Goal: Information Seeking & Learning: Learn about a topic

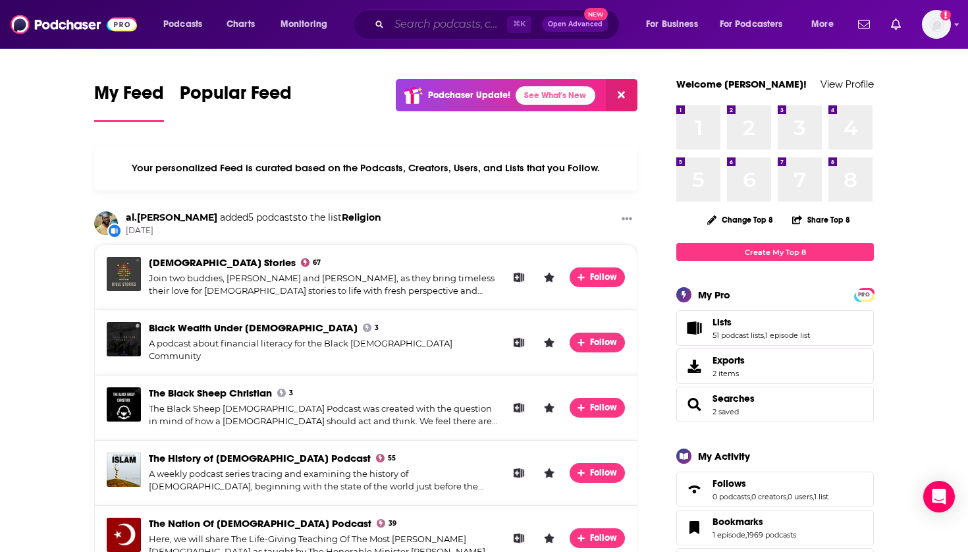
click at [426, 19] on input "Search podcasts, credits, & more..." at bounding box center [448, 24] width 118 height 21
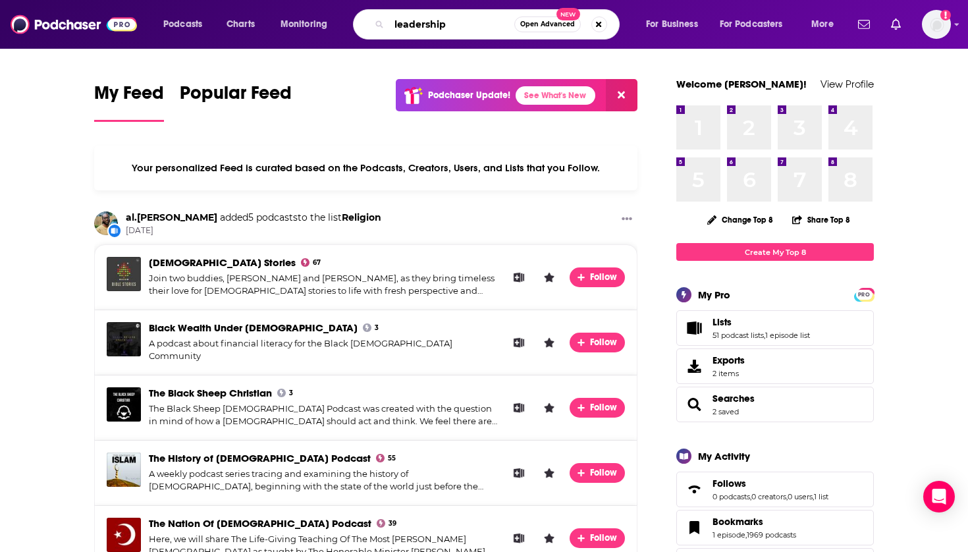
type input "leadership"
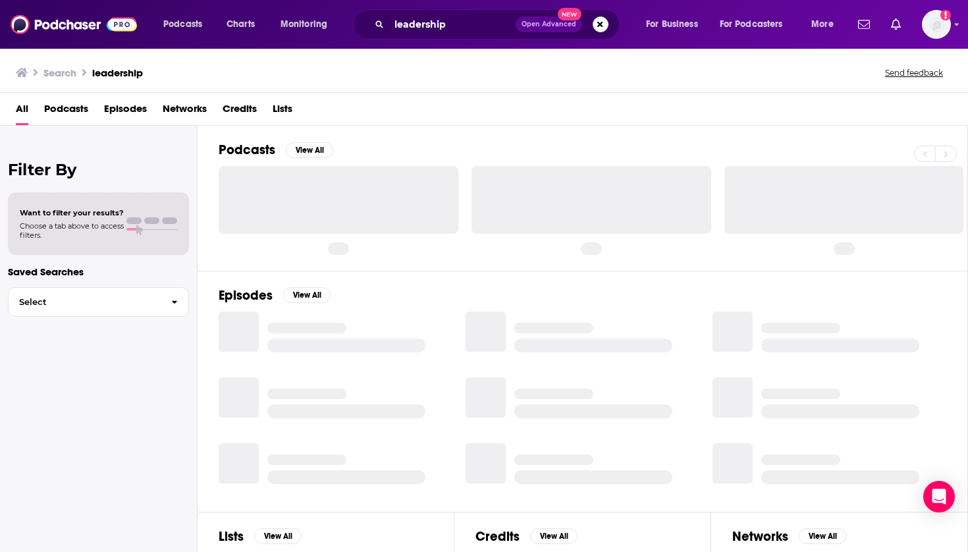
click at [52, 111] on span "Podcasts" at bounding box center [66, 111] width 44 height 27
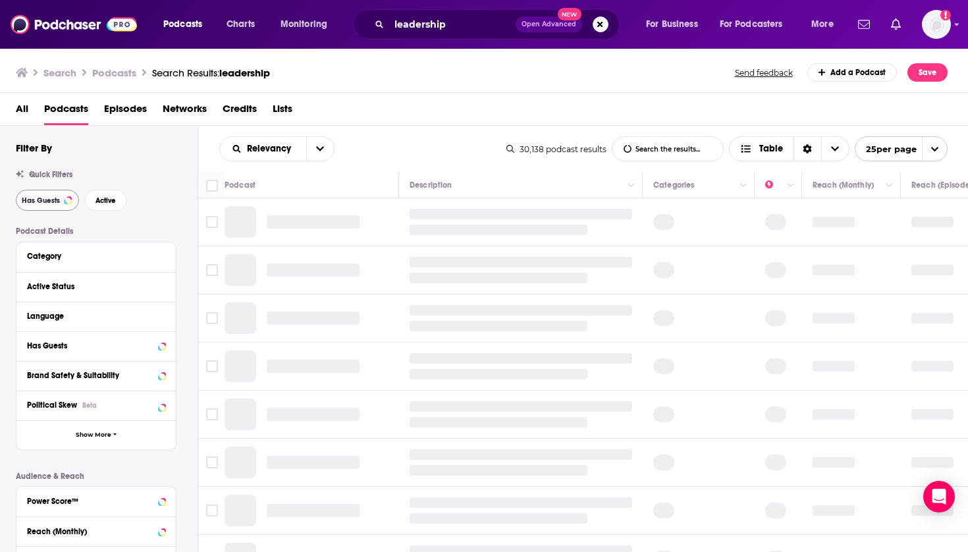
click at [51, 198] on span "Has Guests" at bounding box center [41, 200] width 38 height 7
click at [86, 200] on button "Active" at bounding box center [105, 200] width 43 height 21
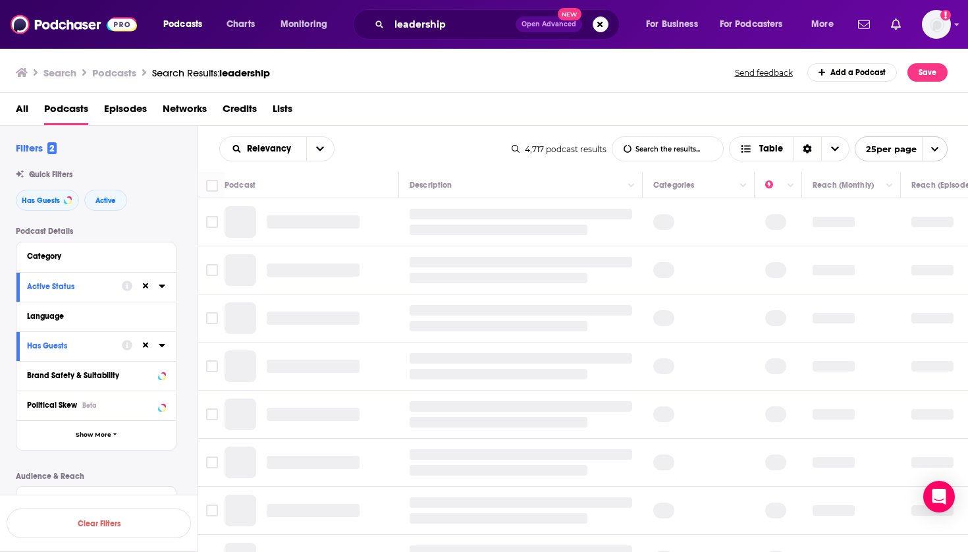
click at [131, 326] on div "Language" at bounding box center [95, 317] width 159 height 30
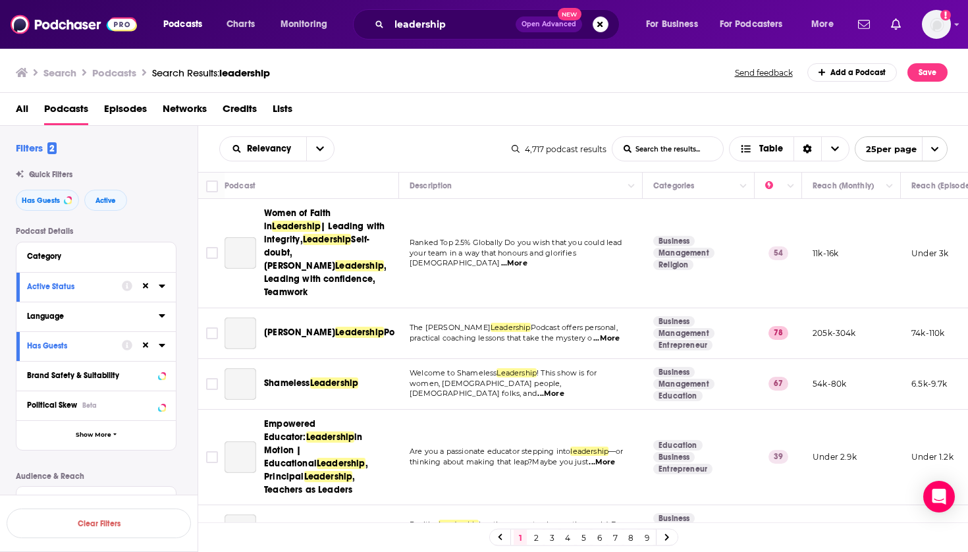
drag, startPoint x: 146, startPoint y: 320, endPoint x: 160, endPoint y: 317, distance: 14.9
click at [160, 317] on icon at bounding box center [162, 315] width 7 height 11
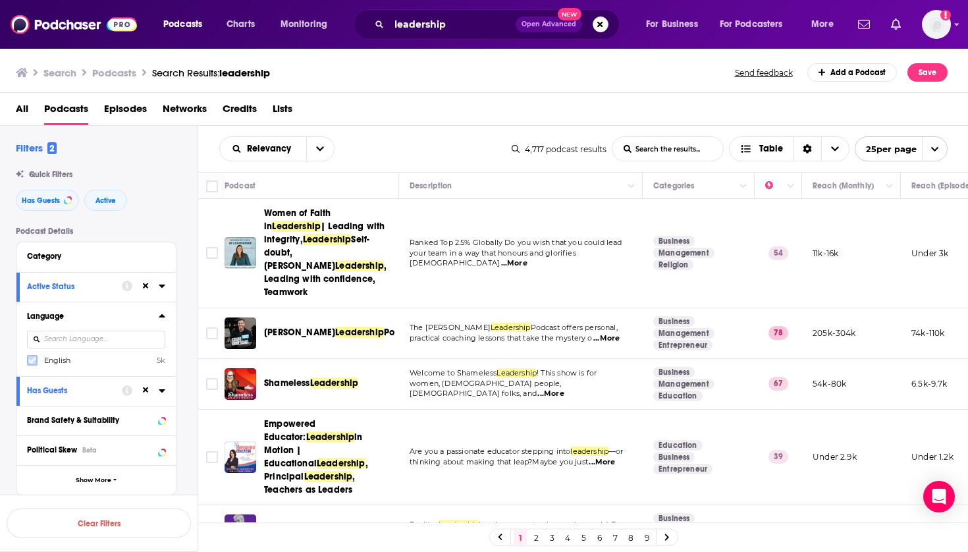
click at [30, 362] on icon at bounding box center [32, 360] width 8 height 8
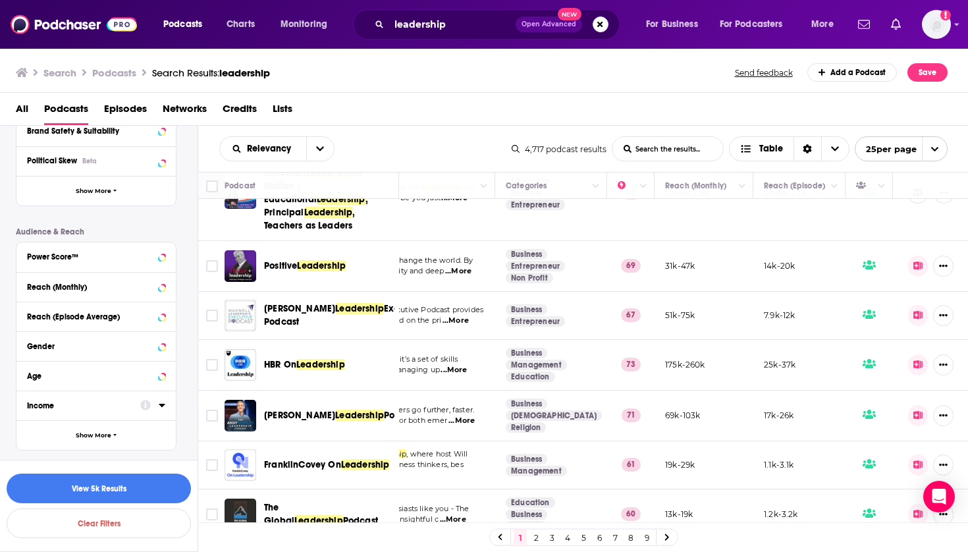
click at [85, 254] on div "Power Score™" at bounding box center [92, 256] width 130 height 9
click at [51, 308] on span "10 to 19" at bounding box center [57, 308] width 26 height 9
click at [32, 314] on input "multiSelectOption-10-2" at bounding box center [32, 314] width 0 height 0
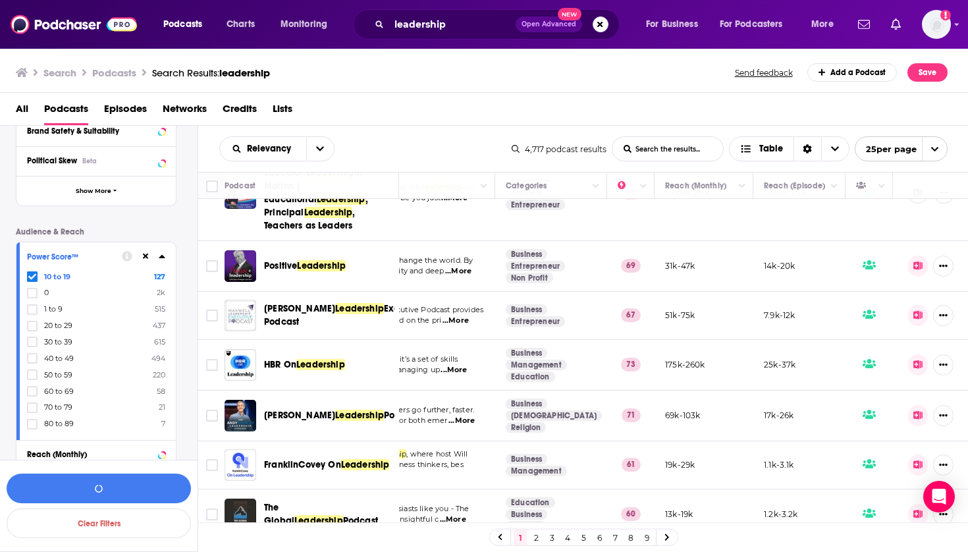
click at [44, 325] on span "20 to 29" at bounding box center [58, 325] width 28 height 9
click at [32, 330] on input "multiSelectOption-20-3" at bounding box center [32, 330] width 0 height 0
click at [111, 487] on button "View 127 Results" at bounding box center [99, 489] width 184 height 30
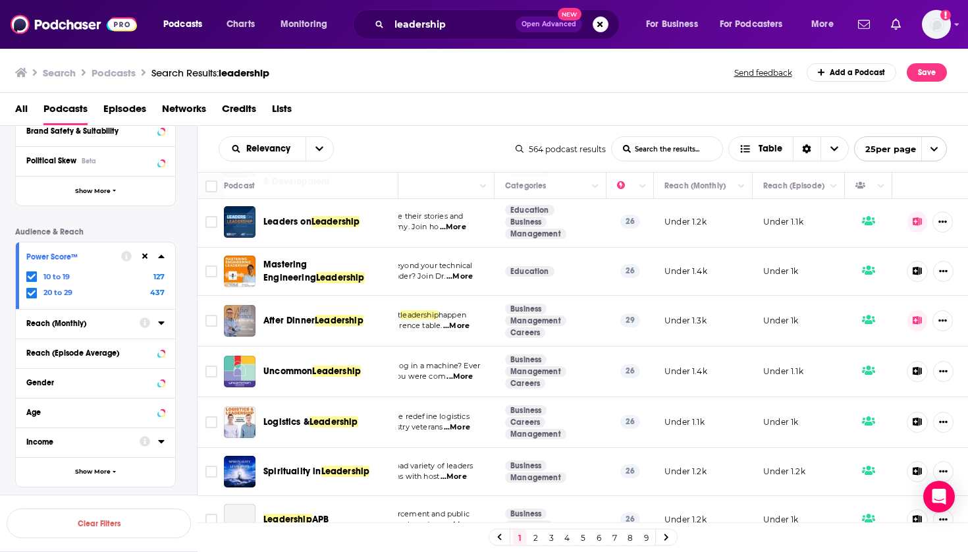
scroll to position [400, 148]
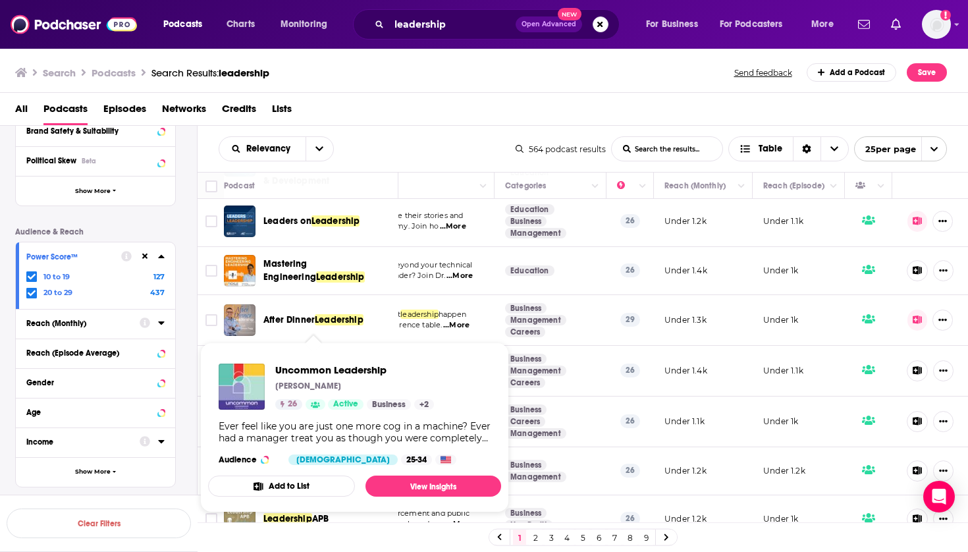
click at [339, 359] on div "Uncommon Leadership [PERSON_NAME] 26 Active Business + 2 Audience [DEMOGRAPHIC_…" at bounding box center [354, 414] width 293 height 123
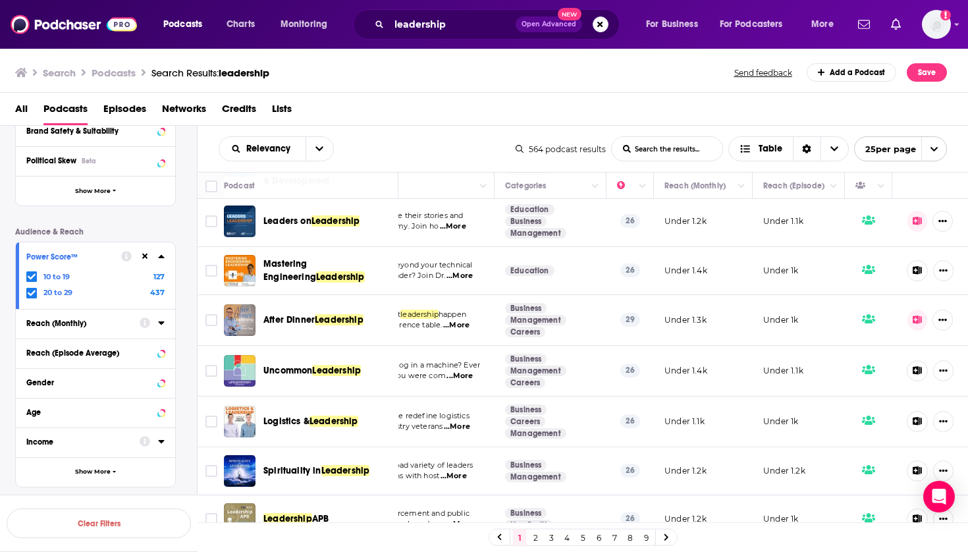
click at [306, 365] on span "Uncommon" at bounding box center [287, 370] width 49 height 11
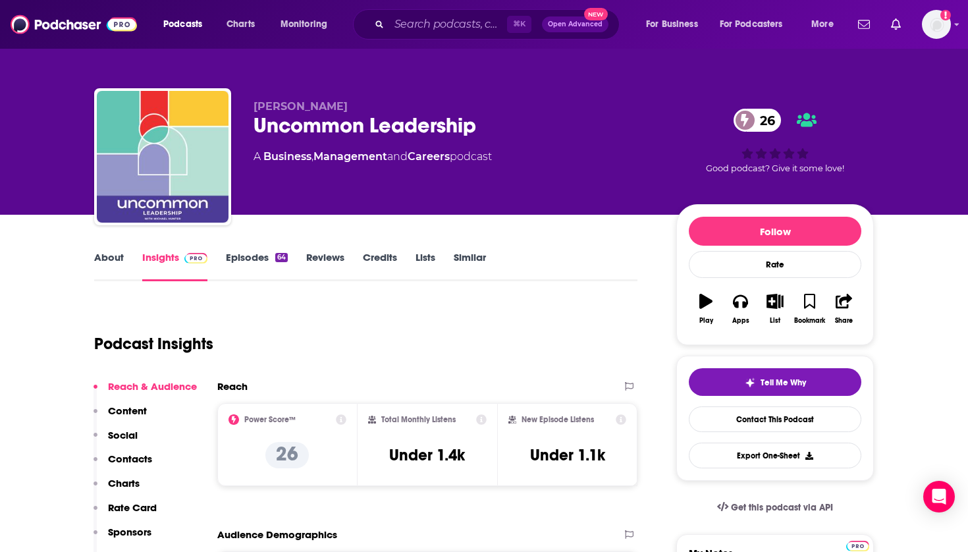
scroll to position [-1, 0]
click at [773, 300] on icon "button" at bounding box center [775, 301] width 16 height 14
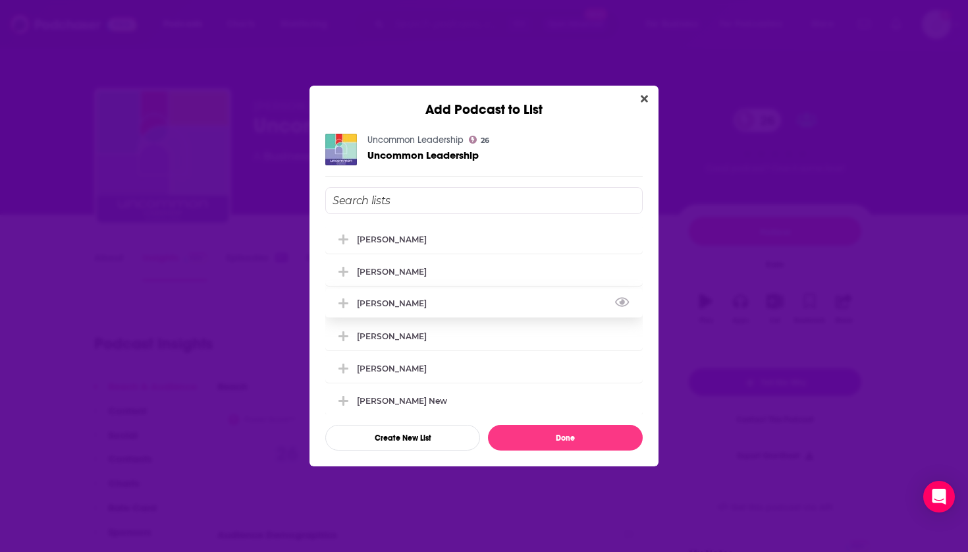
click at [385, 304] on div "[PERSON_NAME]" at bounding box center [396, 303] width 78 height 10
click at [389, 276] on div "[PERSON_NAME]" at bounding box center [392, 271] width 70 height 10
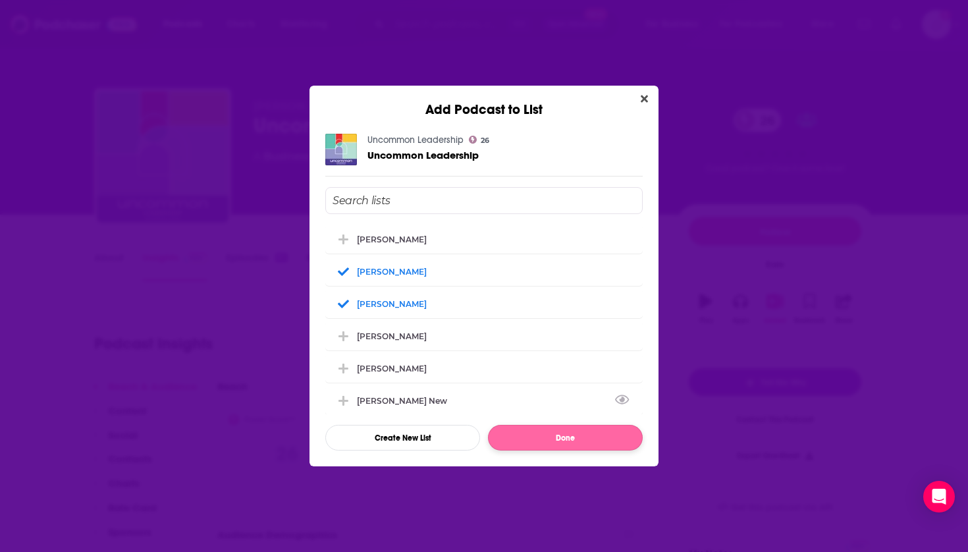
click at [531, 433] on button "Done" at bounding box center [565, 438] width 155 height 26
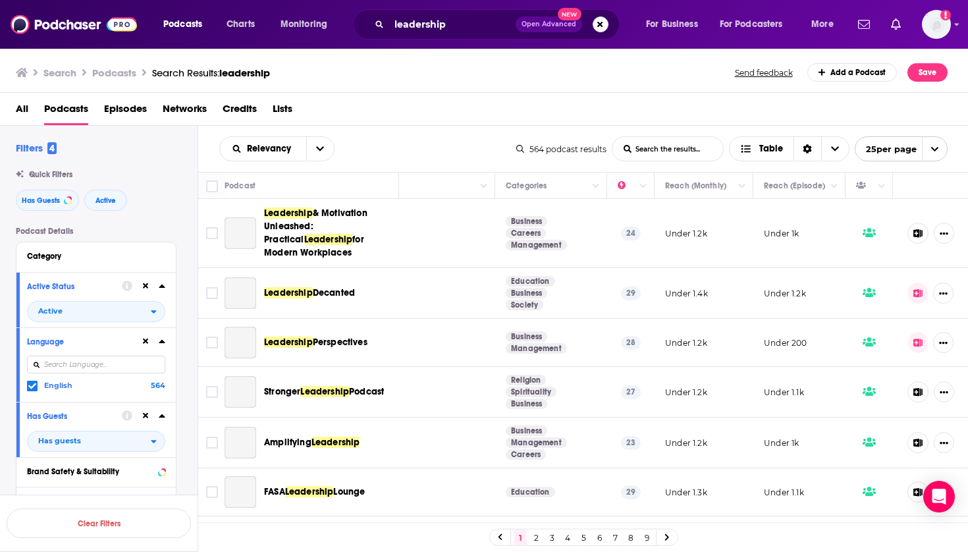
scroll to position [0, 148]
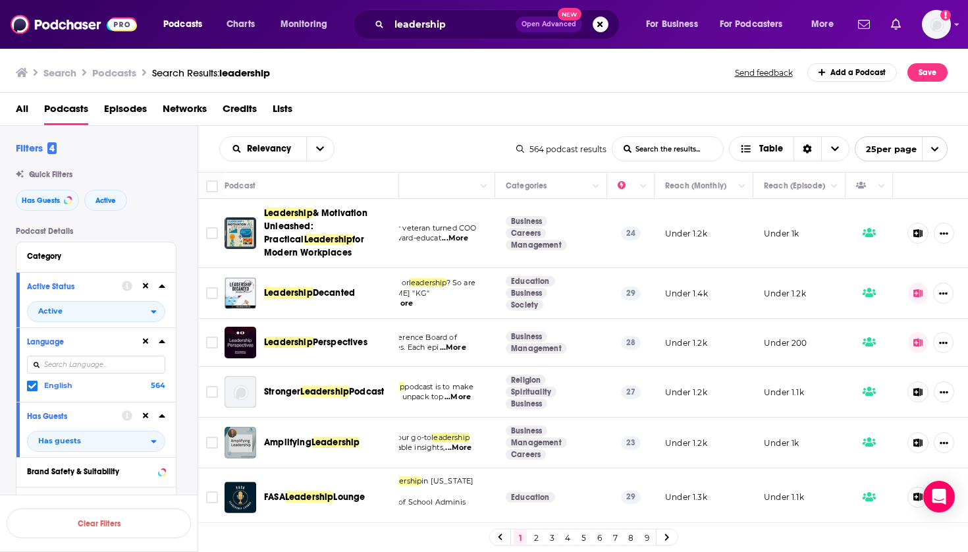
click at [914, 345] on icon at bounding box center [918, 343] width 9 height 9
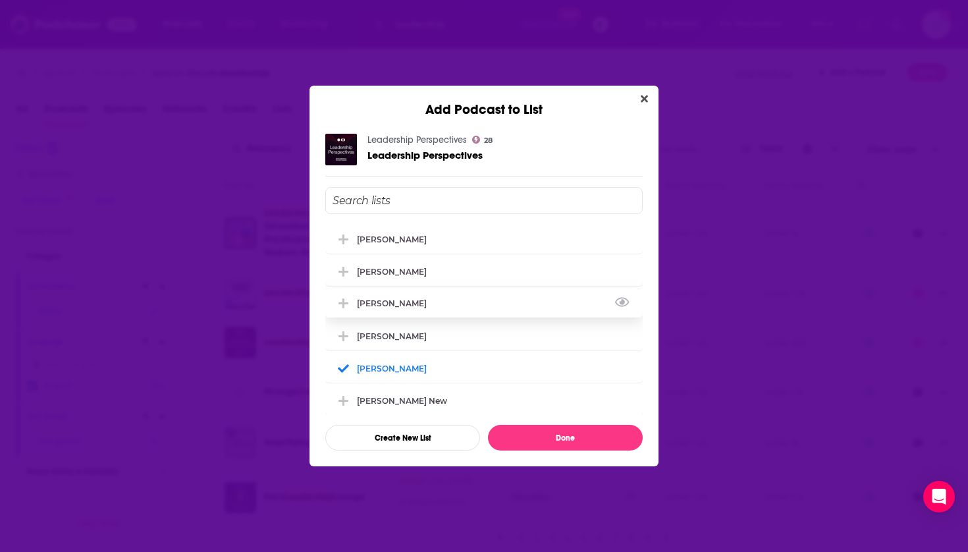
click at [433, 310] on div "[PERSON_NAME]" at bounding box center [484, 303] width 318 height 29
click at [422, 275] on div "[PERSON_NAME]" at bounding box center [484, 270] width 318 height 29
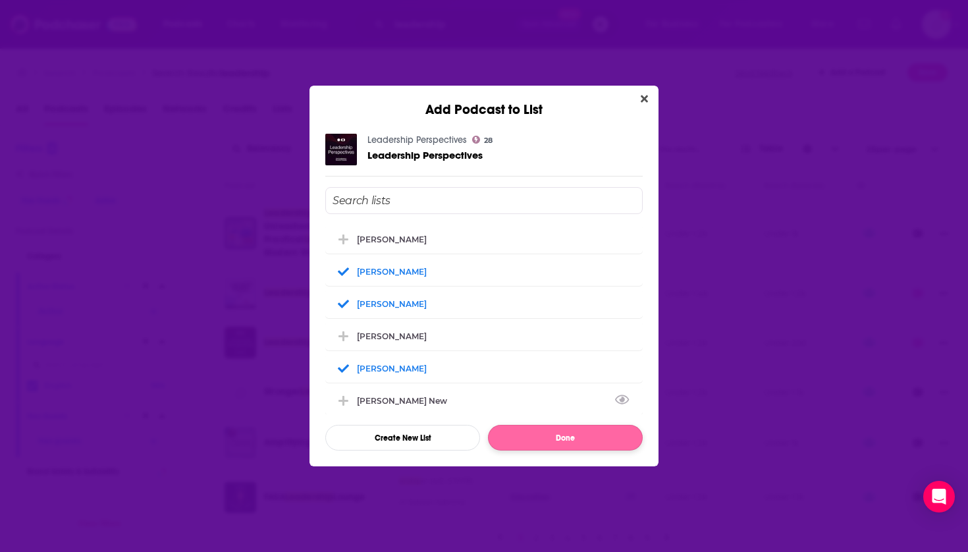
click at [522, 433] on button "Done" at bounding box center [565, 438] width 155 height 26
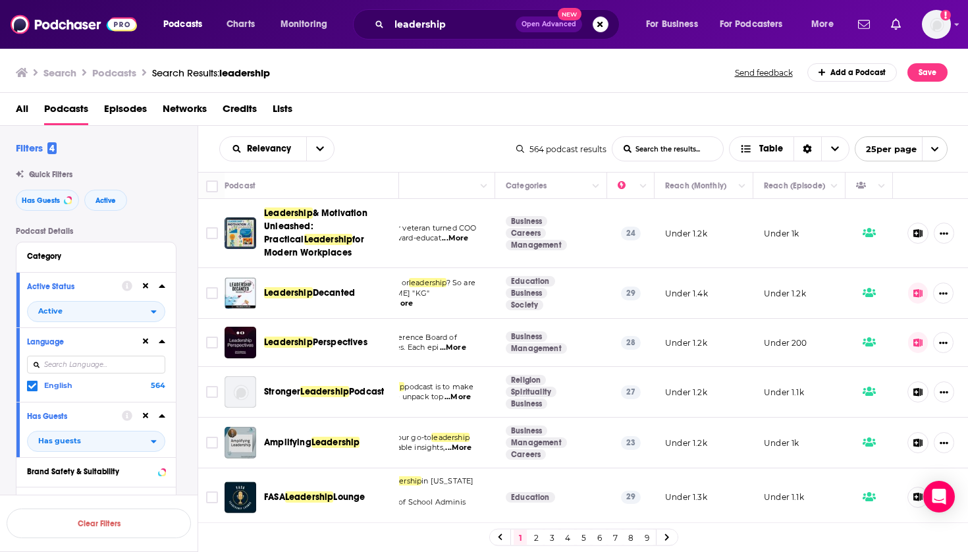
click at [922, 295] on icon at bounding box center [919, 293] width 10 height 9
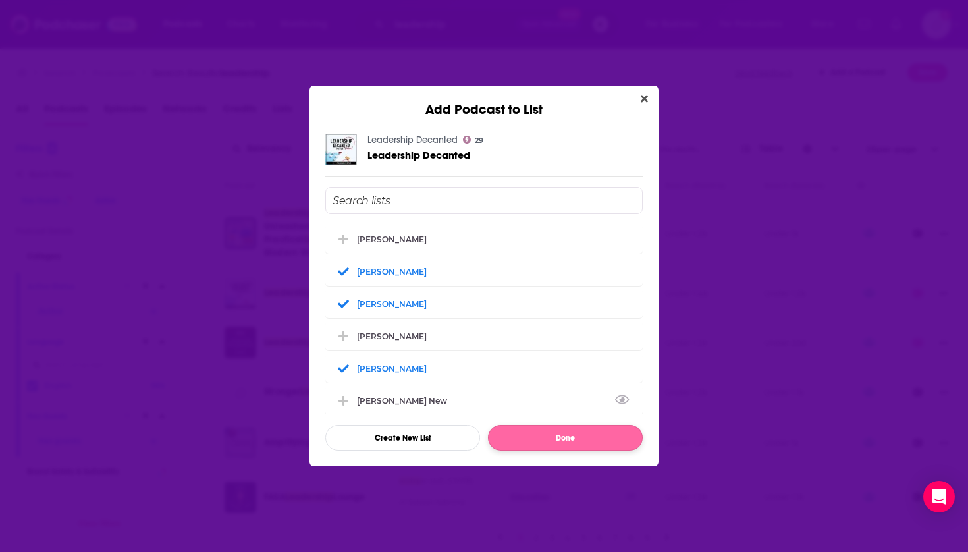
click at [528, 439] on button "Done" at bounding box center [565, 438] width 155 height 26
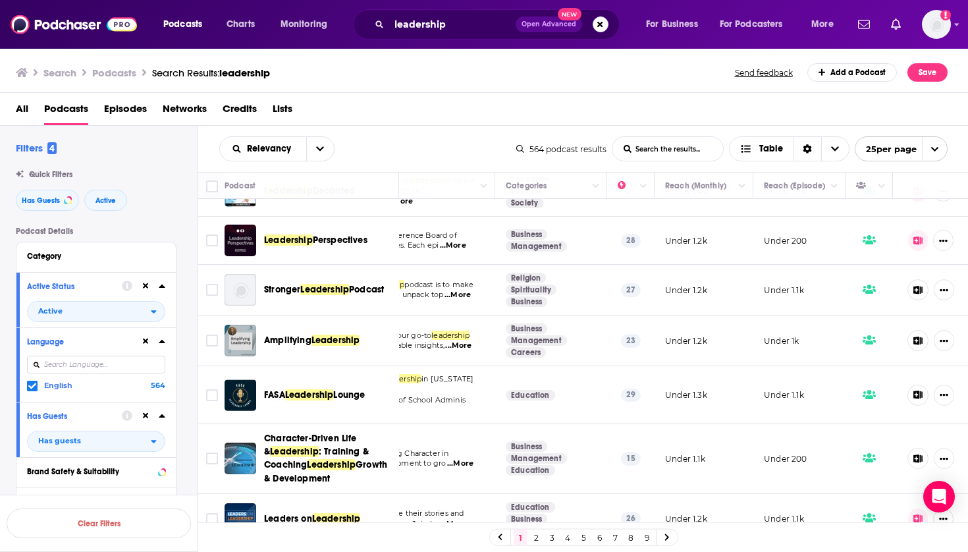
scroll to position [102, 148]
click at [333, 346] on span "Leadership" at bounding box center [336, 340] width 49 height 11
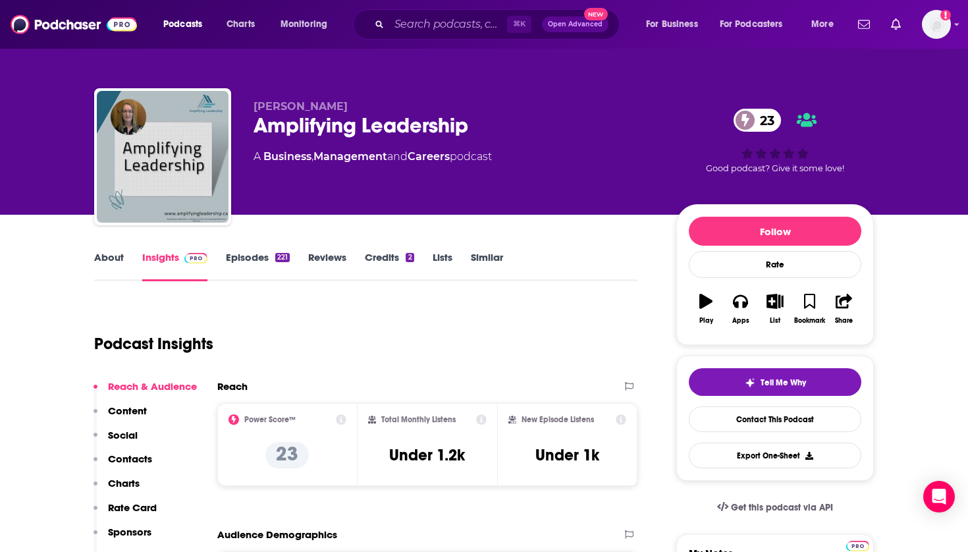
click at [771, 300] on icon "button" at bounding box center [775, 301] width 16 height 14
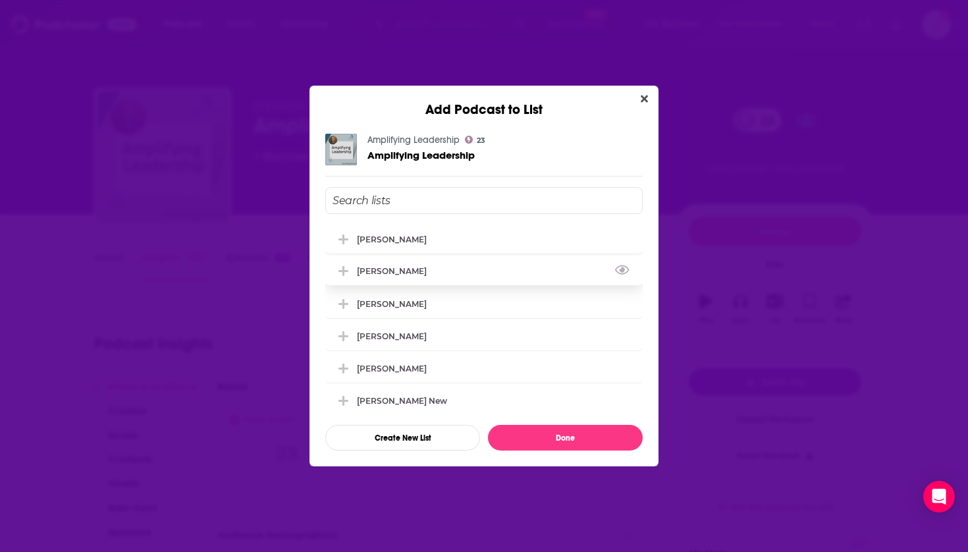
click at [393, 276] on div "[PERSON_NAME]" at bounding box center [396, 271] width 78 height 10
click at [390, 306] on div "[PERSON_NAME]" at bounding box center [396, 303] width 78 height 10
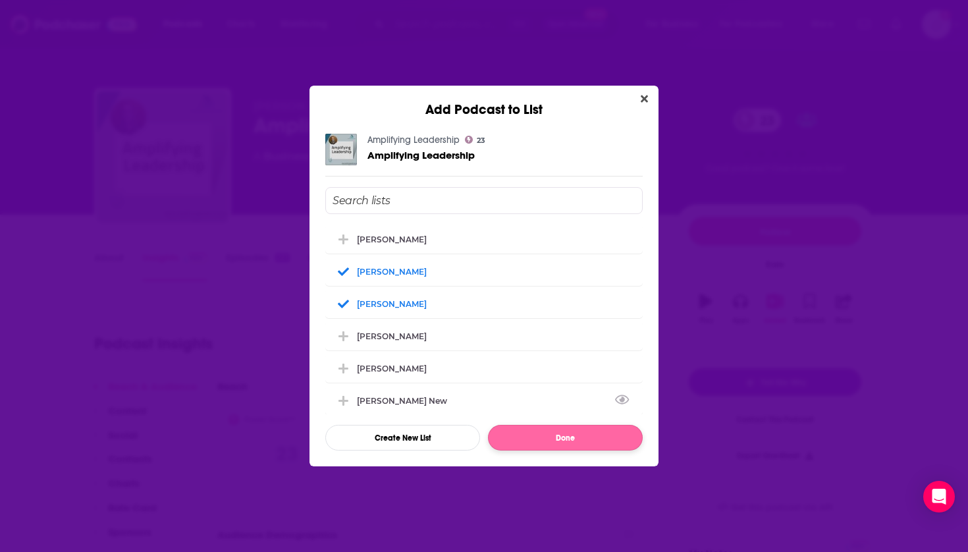
click at [516, 435] on button "Done" at bounding box center [565, 438] width 155 height 26
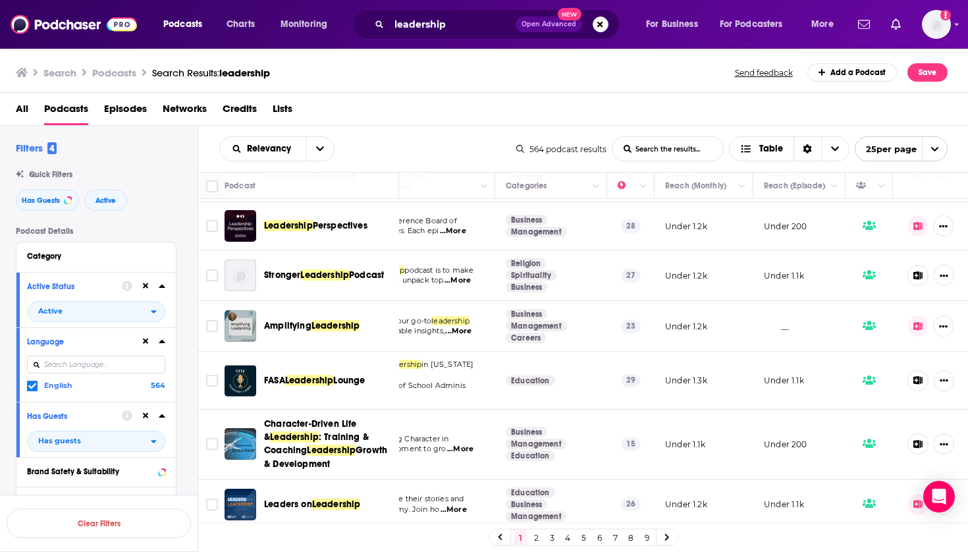
scroll to position [117, 148]
click at [341, 269] on span "Leadership" at bounding box center [324, 274] width 49 height 11
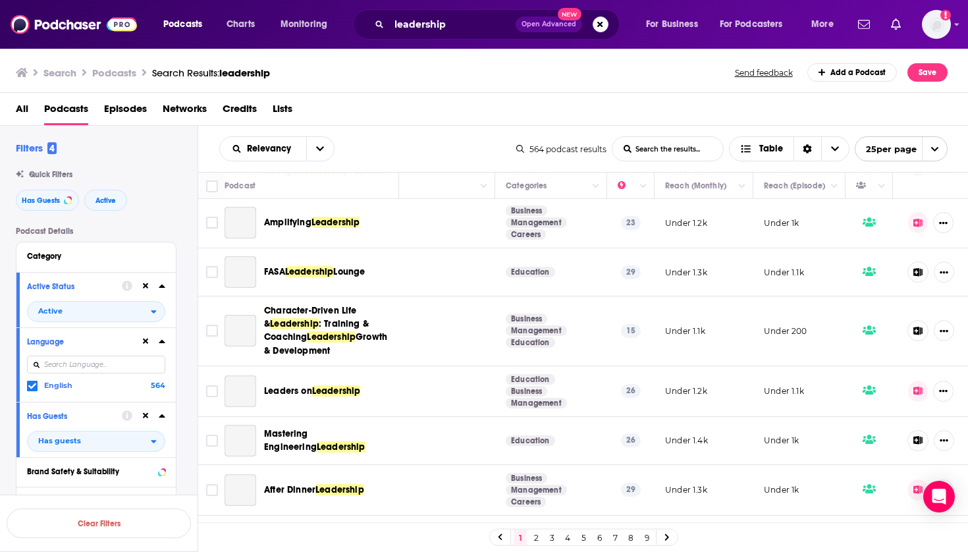
scroll to position [220, 148]
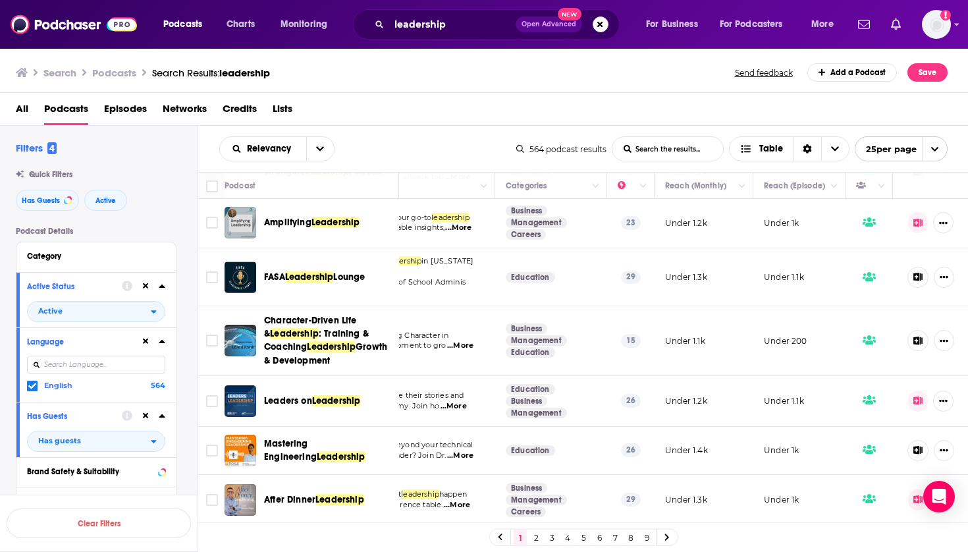
click at [311, 306] on td "Character-Driven Life & Leadership : Training & Coaching Leadership Growth & De…" at bounding box center [312, 340] width 175 height 69
click at [312, 315] on span "Character-Driven Life &" at bounding box center [310, 327] width 93 height 24
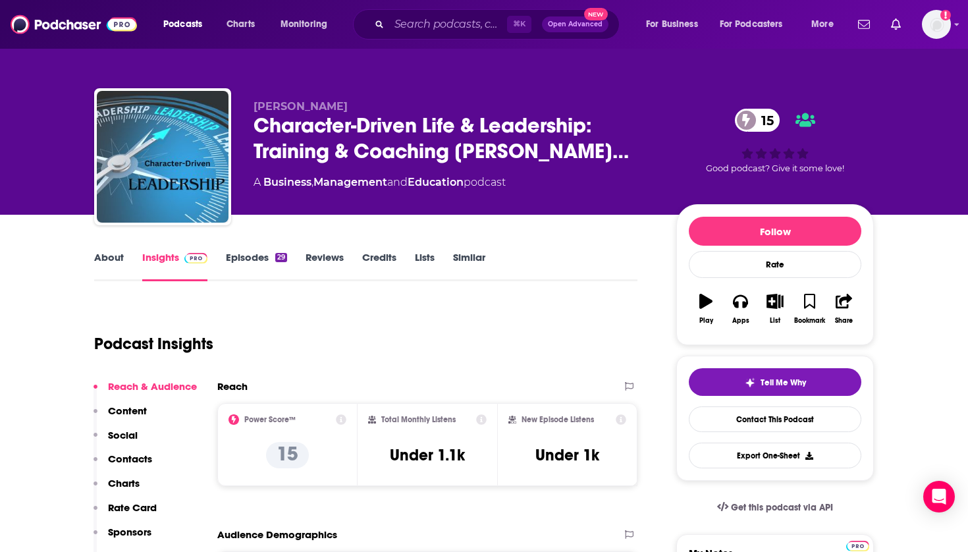
click at [779, 297] on icon "button" at bounding box center [775, 301] width 16 height 14
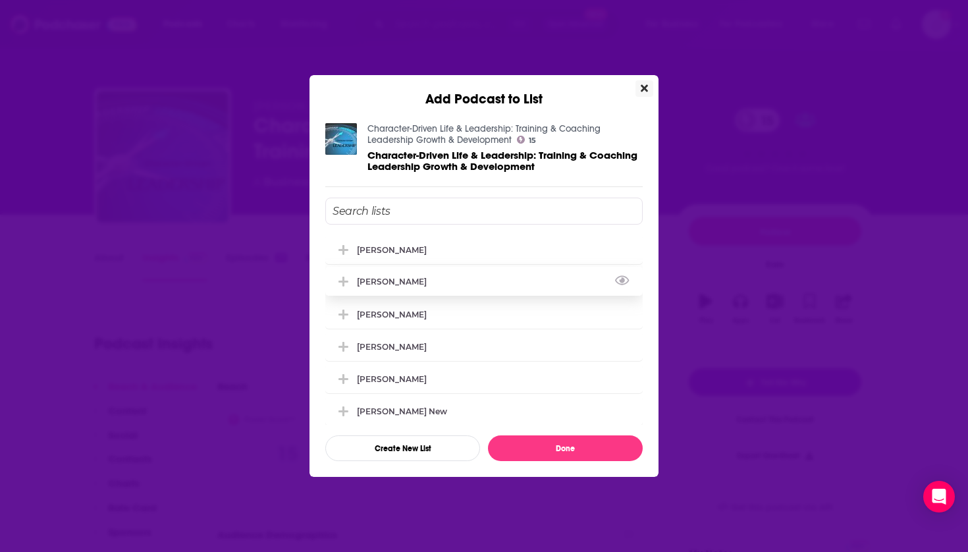
click at [375, 293] on div "[PERSON_NAME]" at bounding box center [484, 281] width 318 height 29
click at [375, 312] on div "[PERSON_NAME]" at bounding box center [484, 313] width 318 height 29
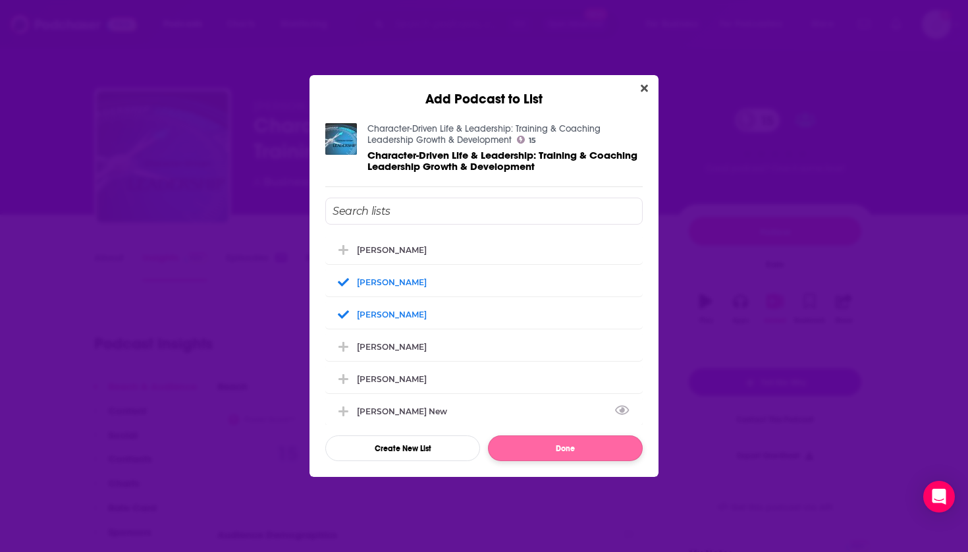
click at [530, 443] on button "Done" at bounding box center [565, 448] width 155 height 26
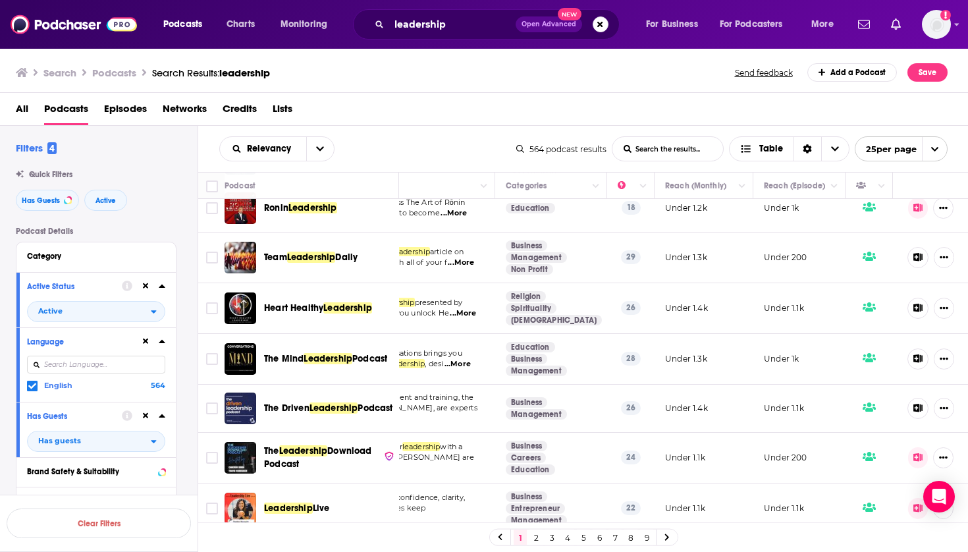
scroll to position [954, 148]
click at [327, 353] on span "Leadership" at bounding box center [328, 358] width 49 height 11
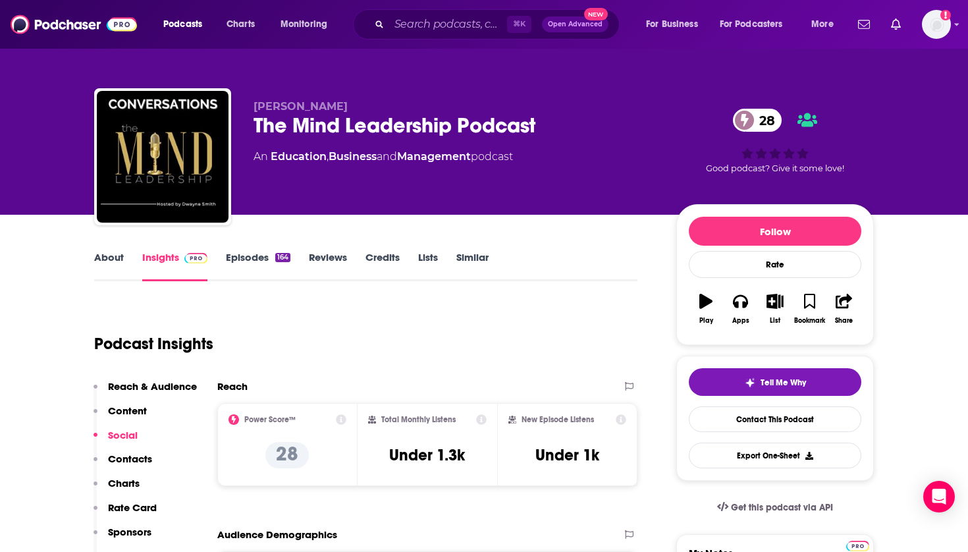
click at [769, 292] on button "List" at bounding box center [775, 308] width 34 height 47
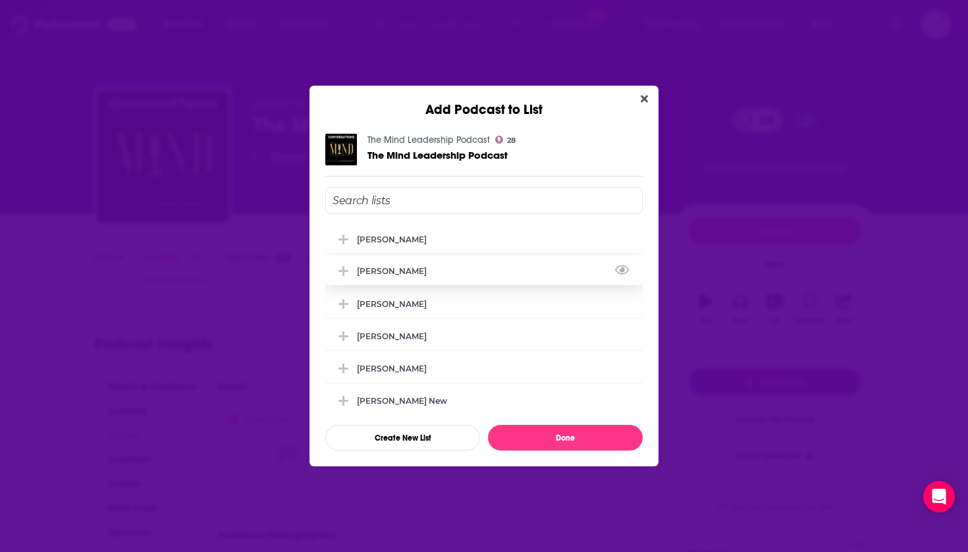
click at [362, 267] on div "[PERSON_NAME]" at bounding box center [484, 270] width 318 height 29
click at [366, 302] on div "[PERSON_NAME]" at bounding box center [484, 303] width 318 height 29
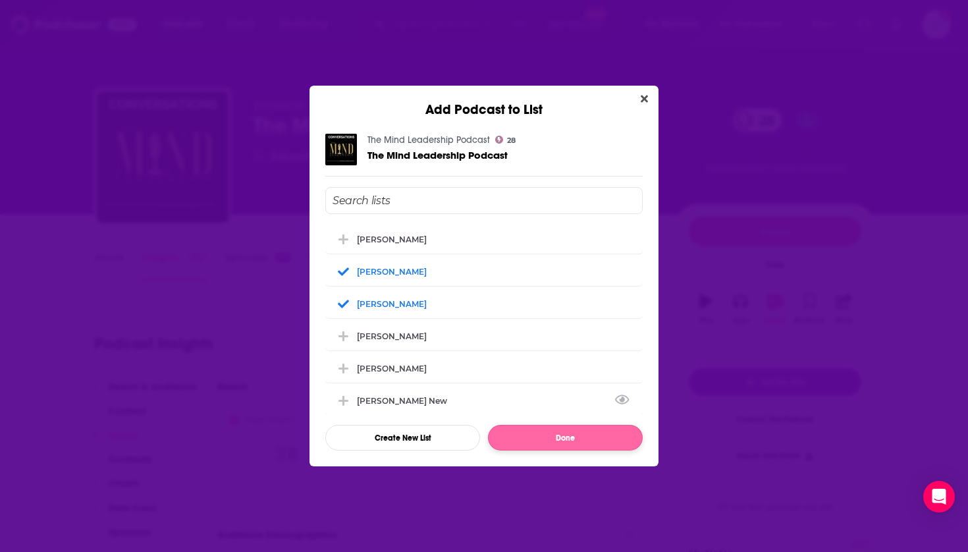
click at [545, 436] on button "Done" at bounding box center [565, 438] width 155 height 26
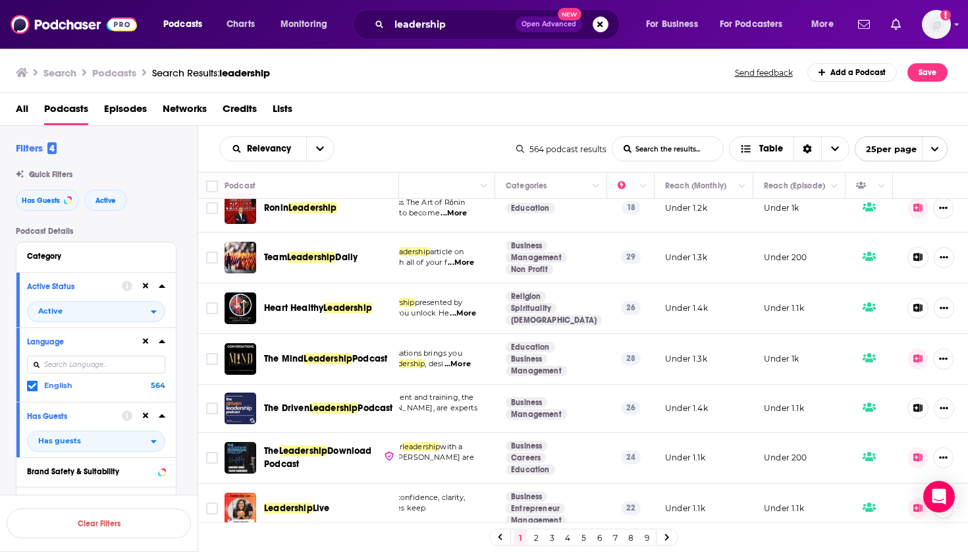
scroll to position [954, 148]
click at [331, 402] on span "Leadership" at bounding box center [334, 407] width 49 height 11
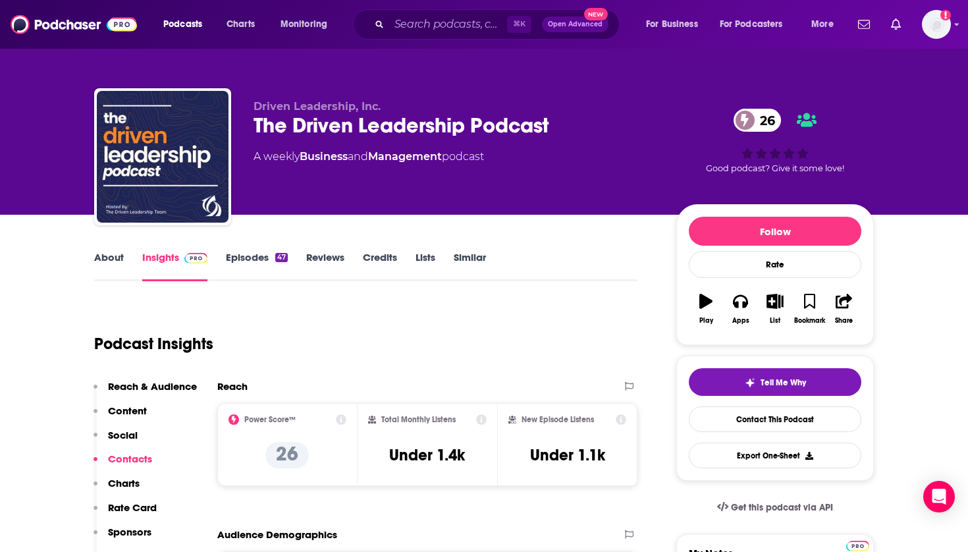
click at [777, 302] on icon "button" at bounding box center [775, 301] width 16 height 14
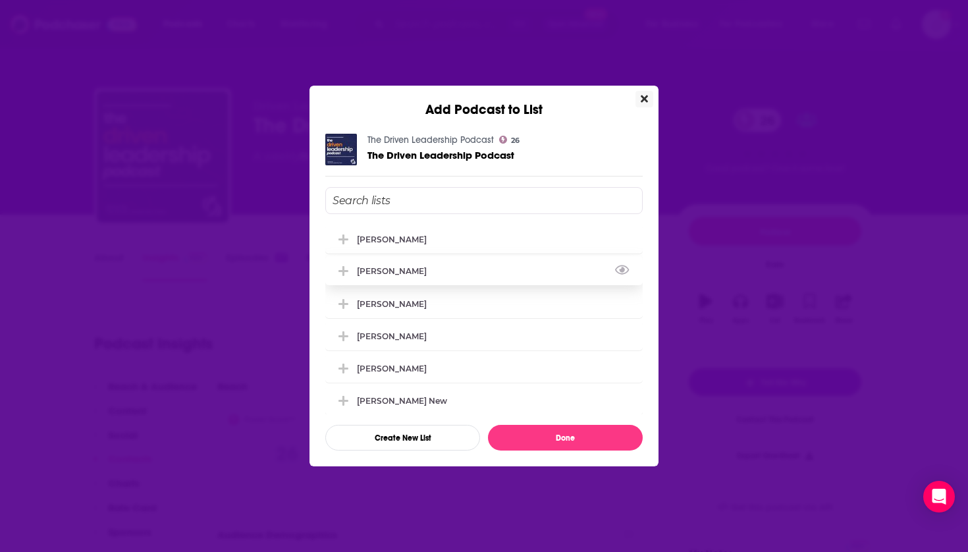
click at [439, 267] on div "[PERSON_NAME]" at bounding box center [484, 270] width 318 height 29
click at [416, 304] on div "[PERSON_NAME]" at bounding box center [396, 303] width 78 height 10
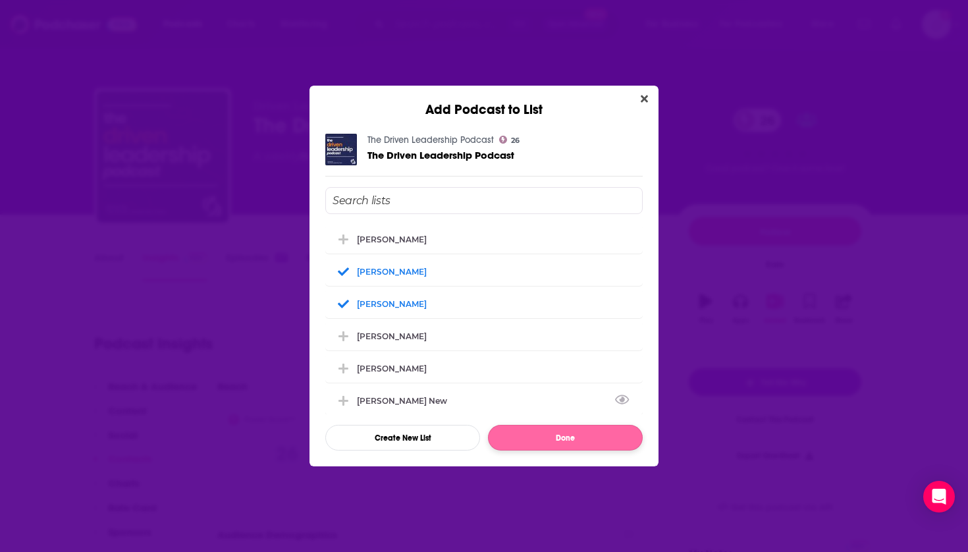
click at [516, 439] on button "Done" at bounding box center [565, 438] width 155 height 26
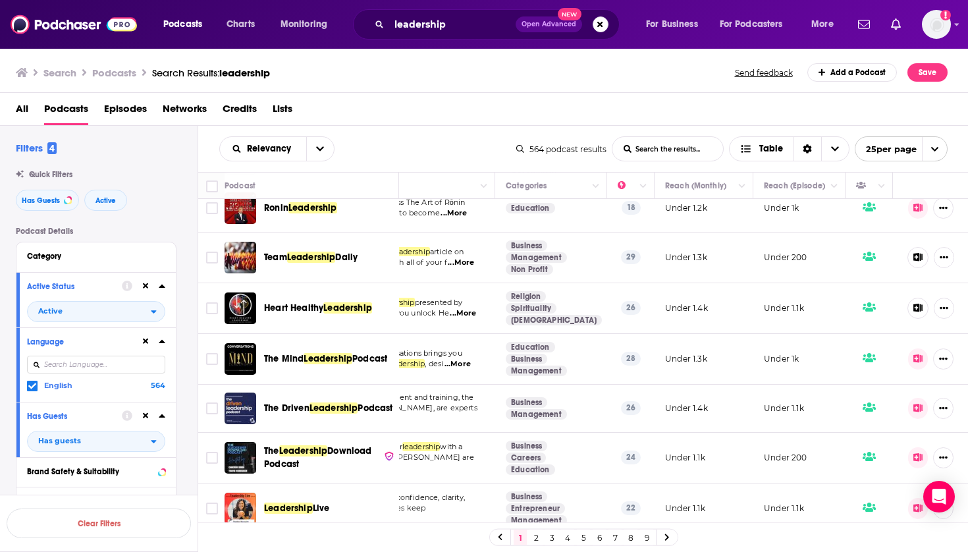
click at [538, 534] on link "2" at bounding box center [536, 538] width 13 height 16
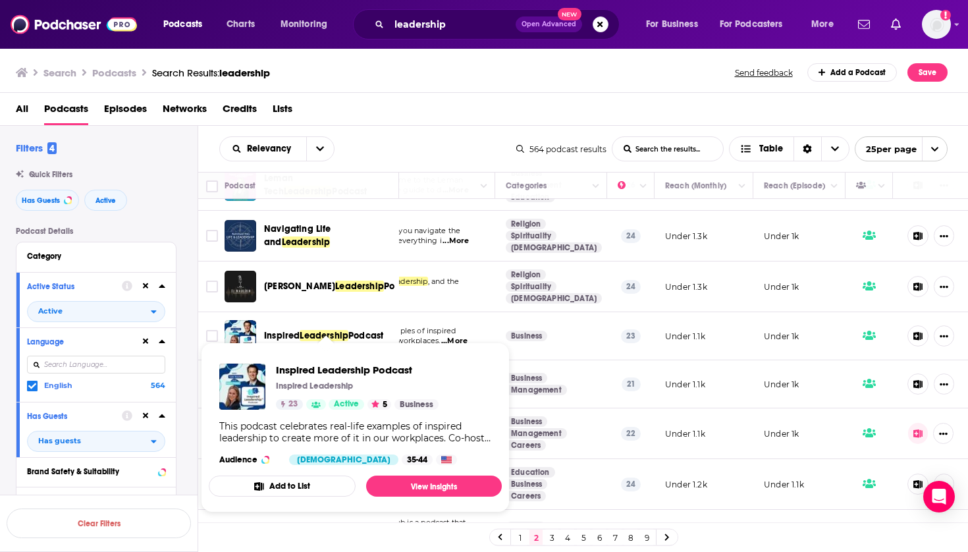
click at [329, 337] on div "Podcasts Charts Monitoring leadership Open Advanced New For Business For Podcas…" at bounding box center [484, 276] width 968 height 552
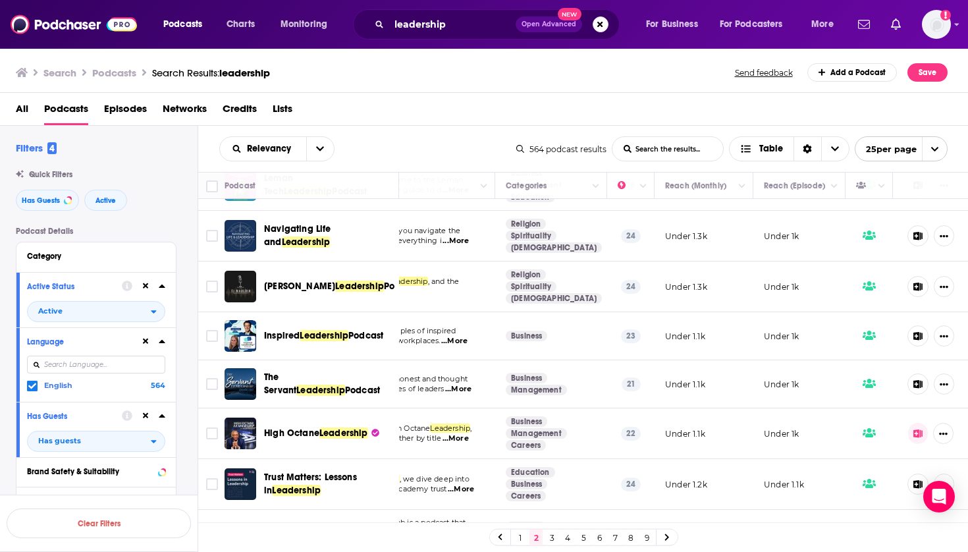
click at [346, 335] on span "Leadership" at bounding box center [324, 335] width 49 height 11
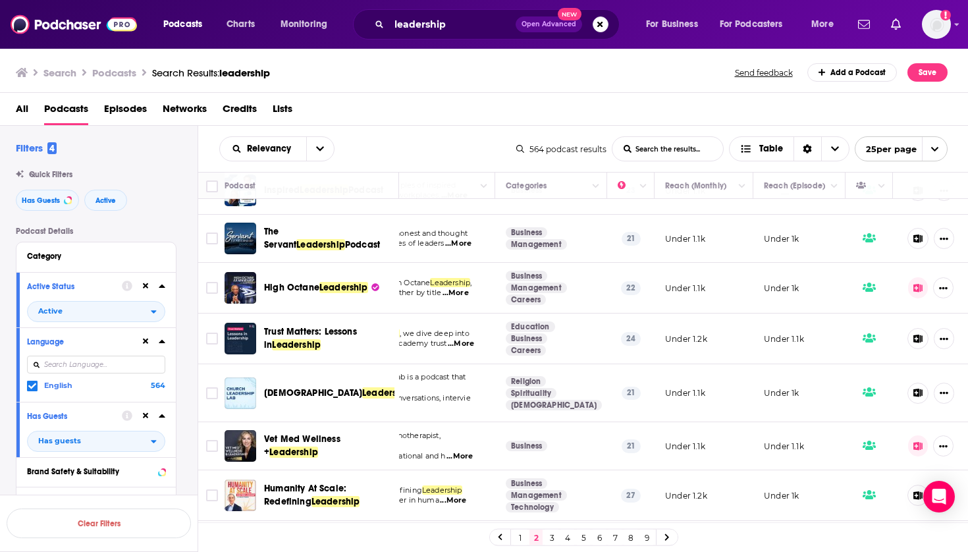
click at [917, 290] on icon at bounding box center [919, 288] width 10 height 9
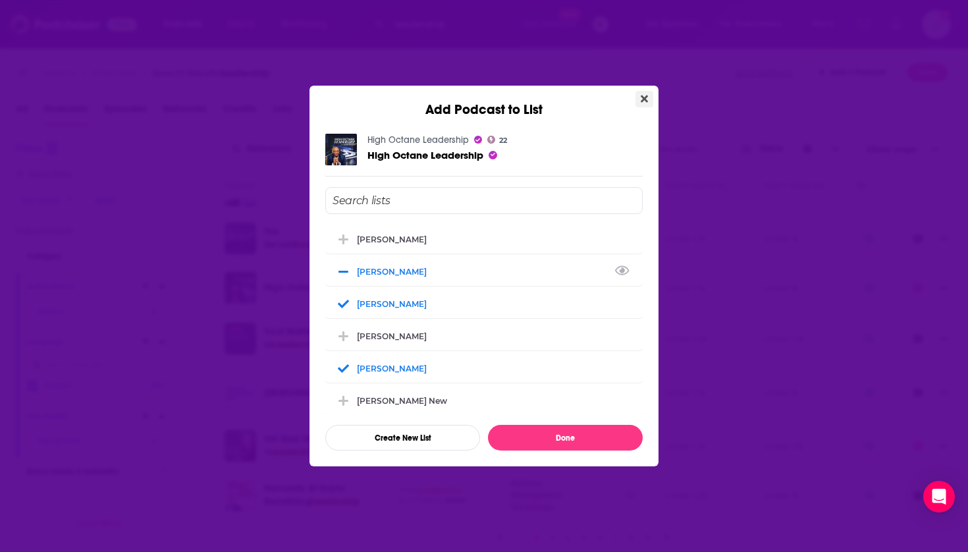
click at [644, 104] on button "Close" at bounding box center [645, 99] width 18 height 16
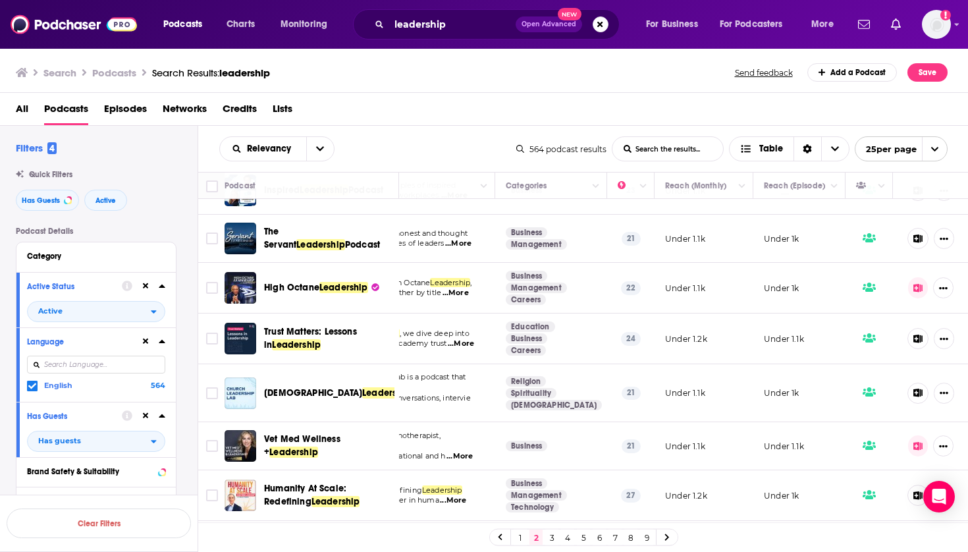
click at [317, 328] on span "Trust Matters: Lessons in" at bounding box center [310, 338] width 93 height 24
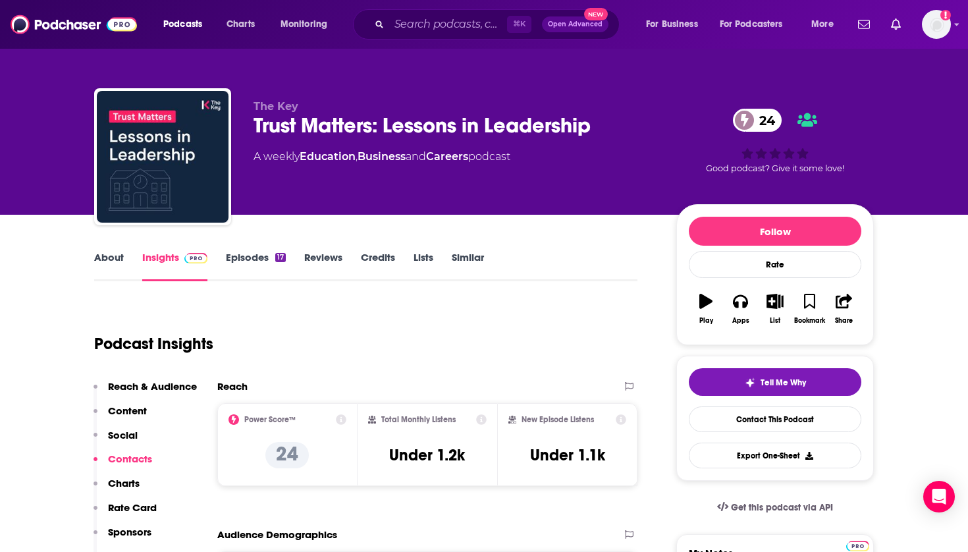
scroll to position [-1, 0]
click at [767, 298] on icon "button" at bounding box center [775, 301] width 16 height 14
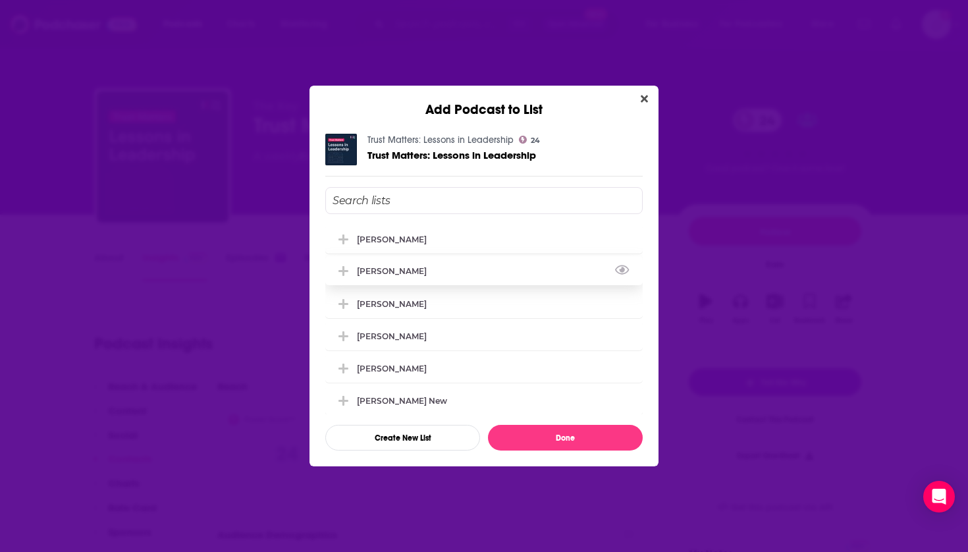
click at [439, 285] on div "[PERSON_NAME]" at bounding box center [484, 270] width 318 height 29
click at [433, 308] on div "[PERSON_NAME]" at bounding box center [484, 303] width 318 height 29
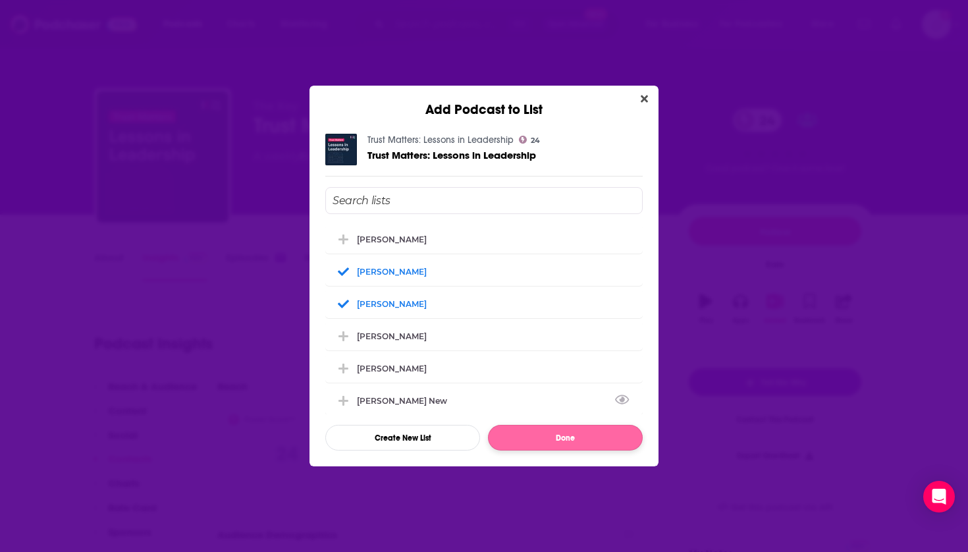
click at [512, 428] on button "Done" at bounding box center [565, 438] width 155 height 26
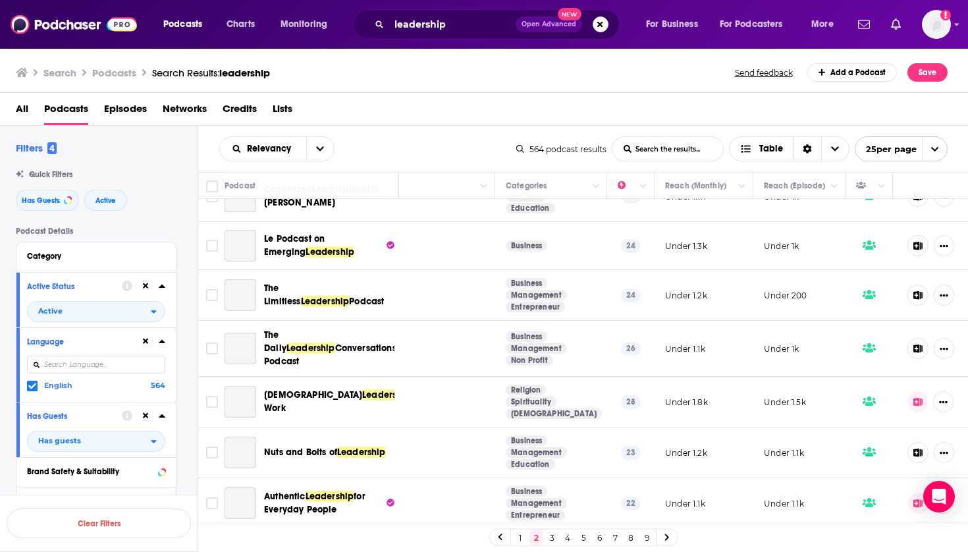
click at [314, 343] on span "Leadership" at bounding box center [311, 348] width 49 height 11
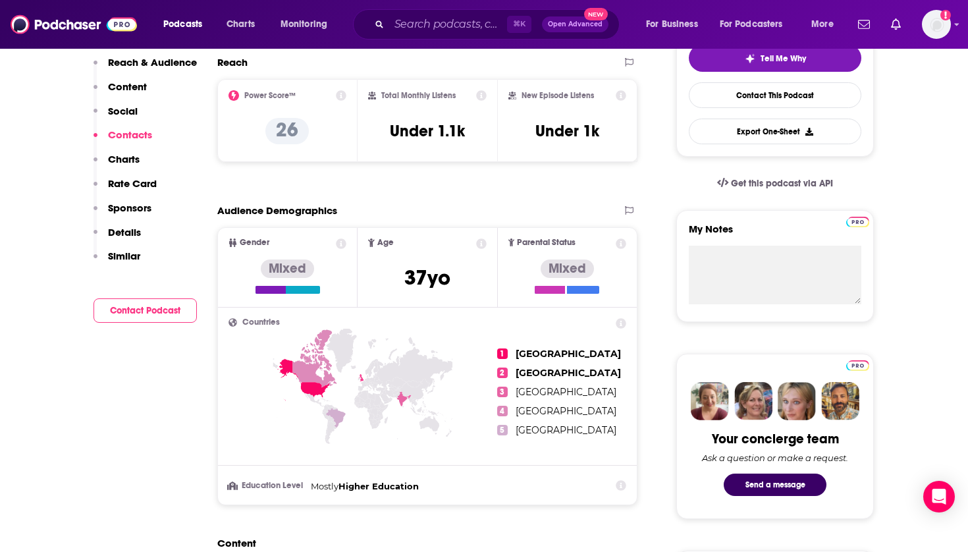
scroll to position [111, 0]
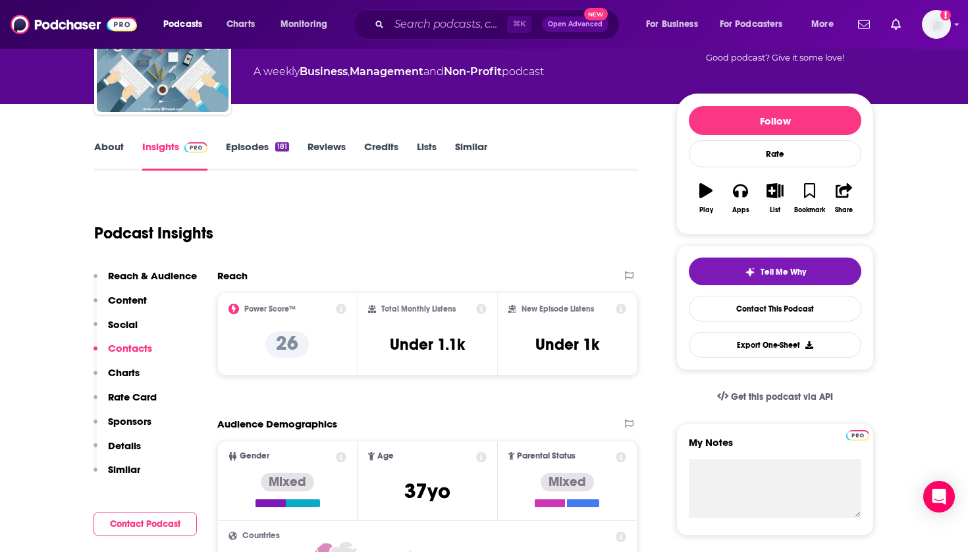
click at [775, 193] on icon "button" at bounding box center [775, 190] width 16 height 14
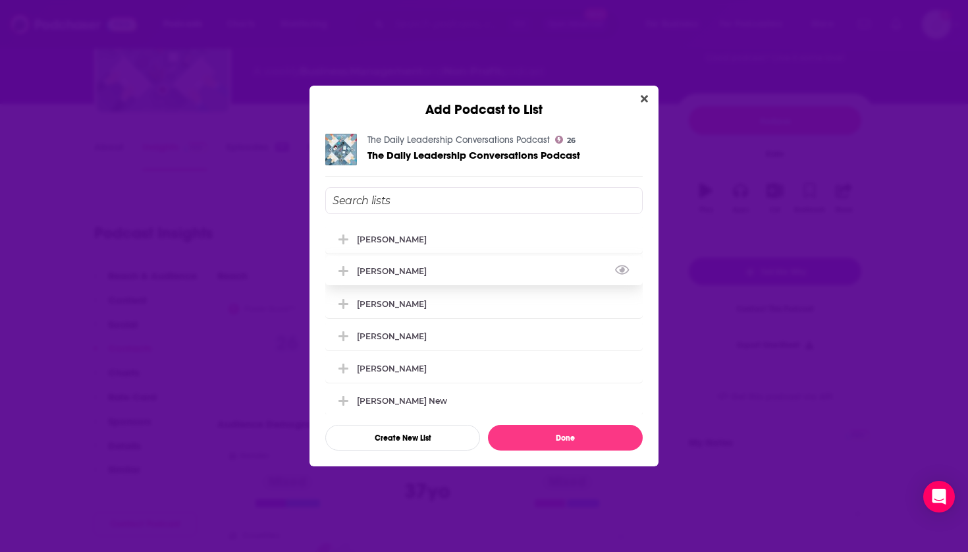
click at [387, 276] on div "[PERSON_NAME]" at bounding box center [396, 271] width 78 height 10
click at [386, 308] on div "[PERSON_NAME]" at bounding box center [396, 303] width 78 height 10
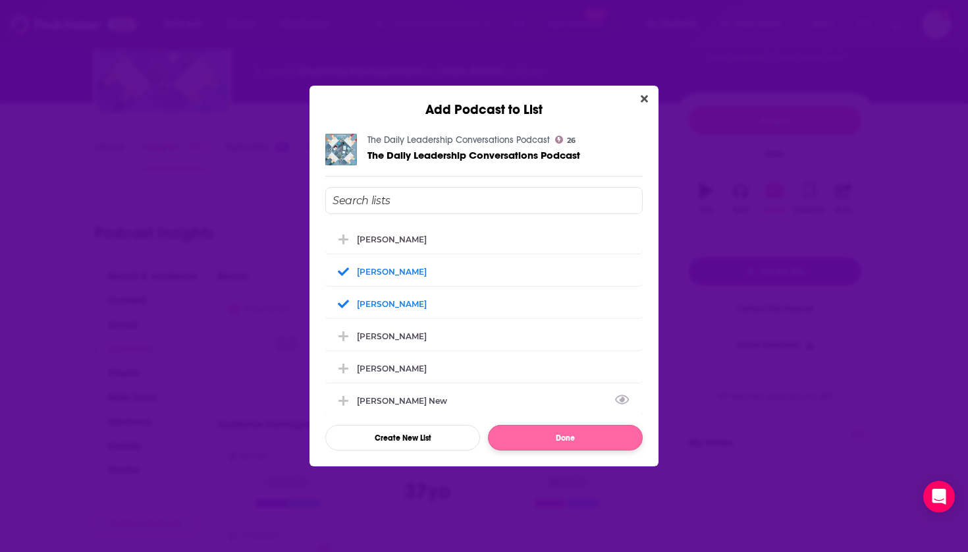
click at [518, 435] on button "Done" at bounding box center [565, 438] width 155 height 26
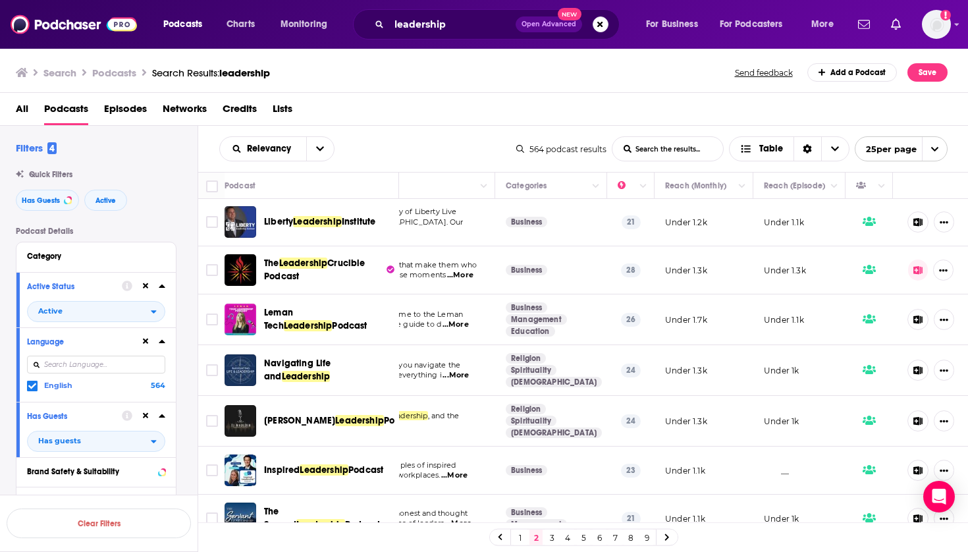
scroll to position [1, 148]
click at [343, 470] on span "Leadership" at bounding box center [324, 469] width 49 height 11
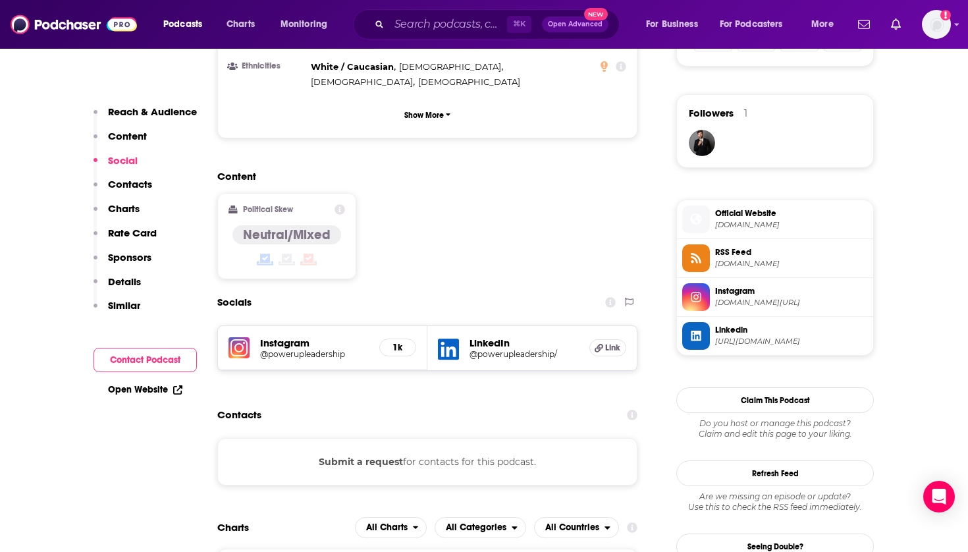
scroll to position [919, 0]
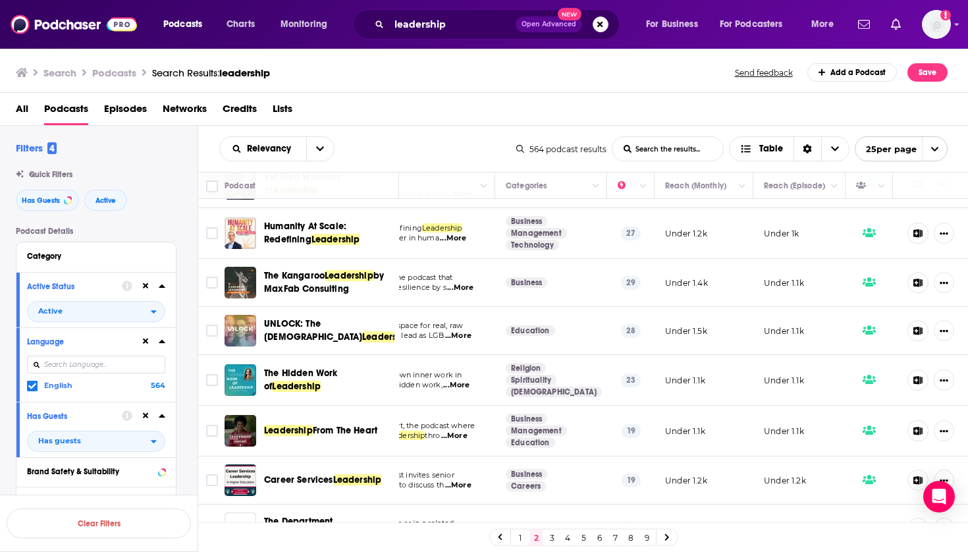
scroll to position [543, 148]
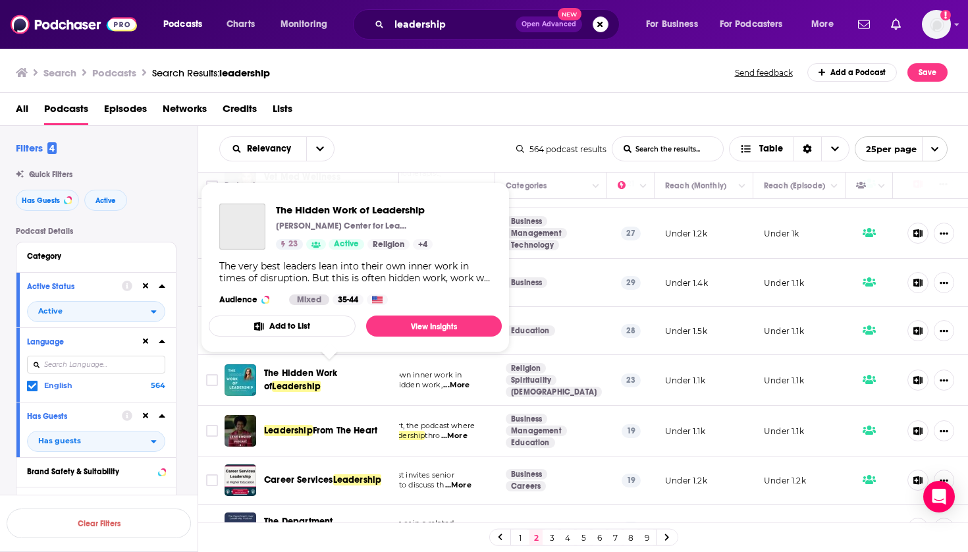
click at [289, 381] on span "Leadership" at bounding box center [296, 386] width 49 height 11
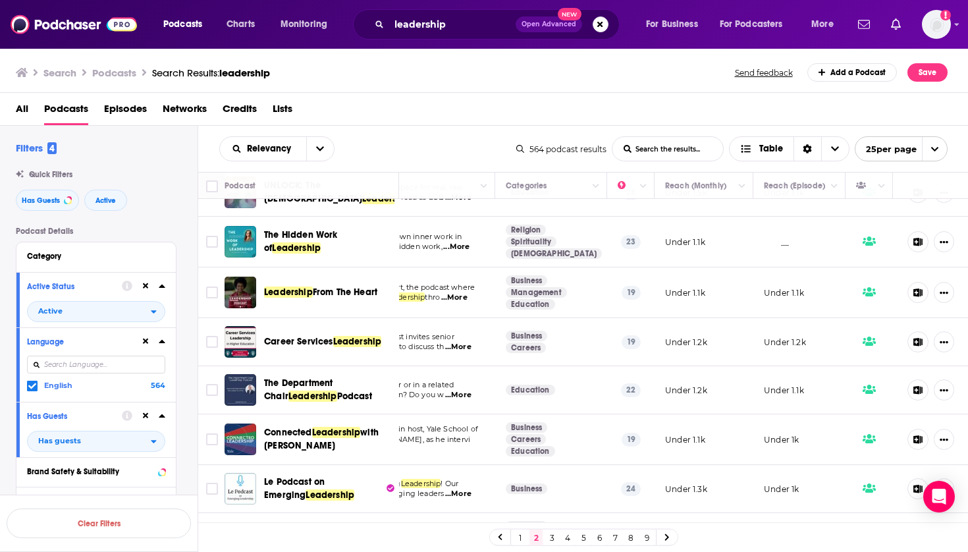
scroll to position [686, 148]
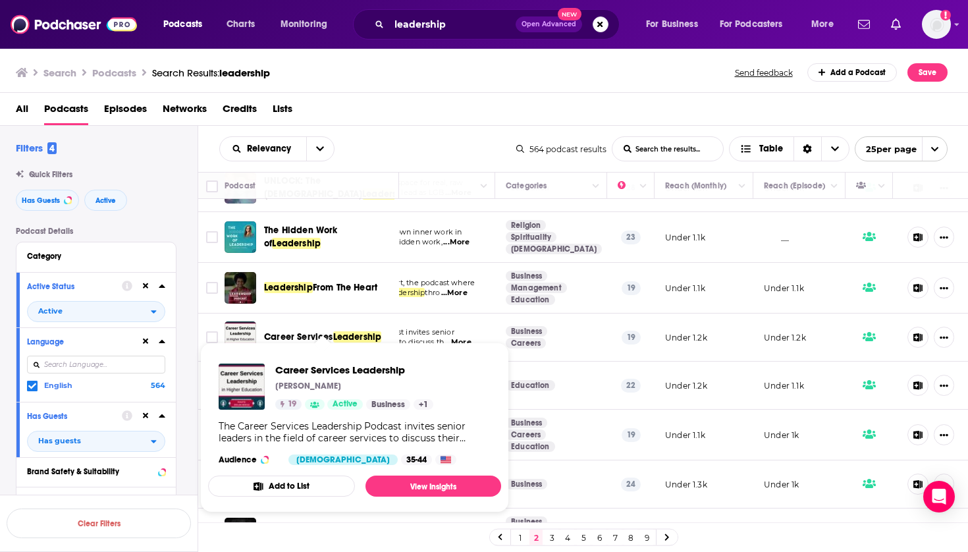
click at [341, 334] on span "Leadership" at bounding box center [357, 336] width 49 height 11
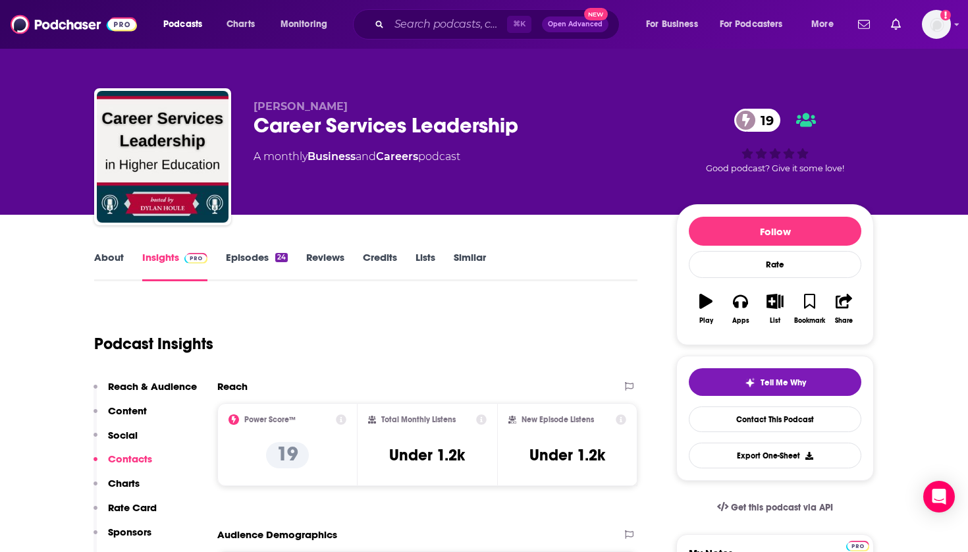
click at [771, 298] on icon "button" at bounding box center [775, 301] width 16 height 14
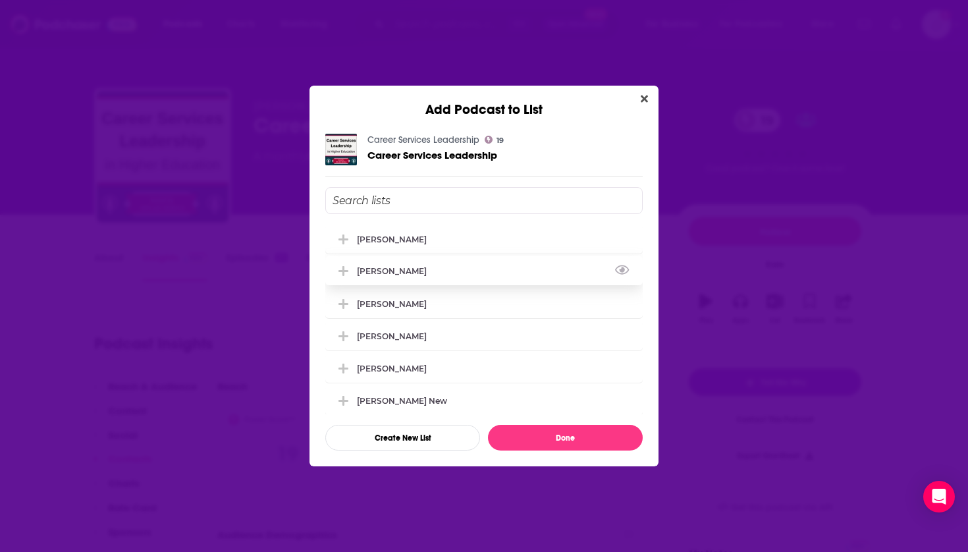
click at [423, 270] on div "[PERSON_NAME]" at bounding box center [484, 270] width 318 height 29
click at [417, 304] on div "[PERSON_NAME]" at bounding box center [396, 303] width 78 height 10
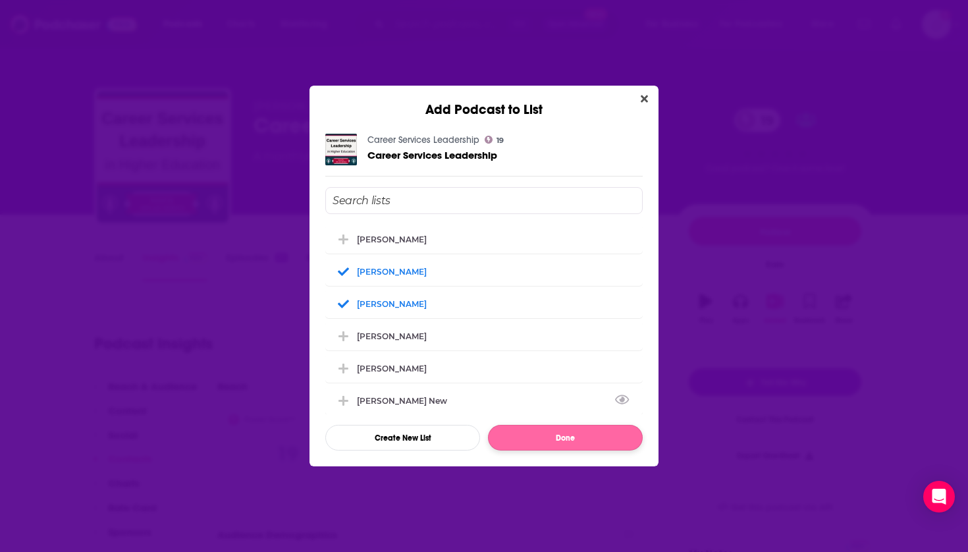
click at [545, 442] on button "Done" at bounding box center [565, 438] width 155 height 26
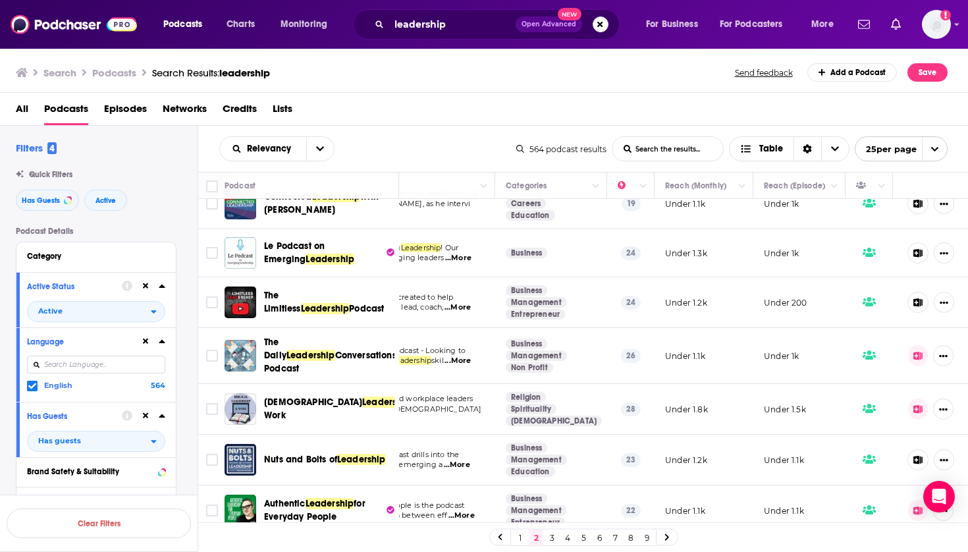
scroll to position [917, 148]
click at [377, 454] on span "Leadership" at bounding box center [361, 459] width 49 height 11
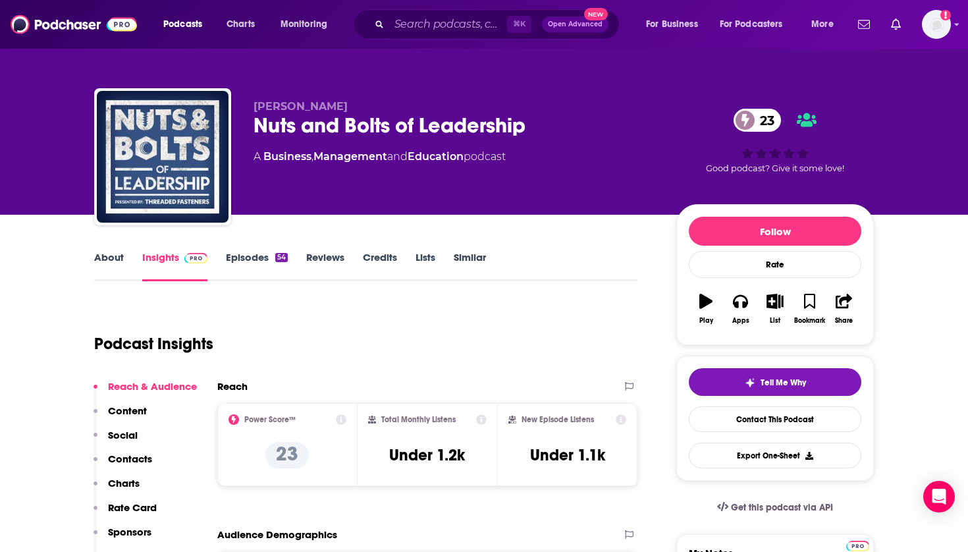
click at [770, 290] on button "List" at bounding box center [775, 308] width 34 height 47
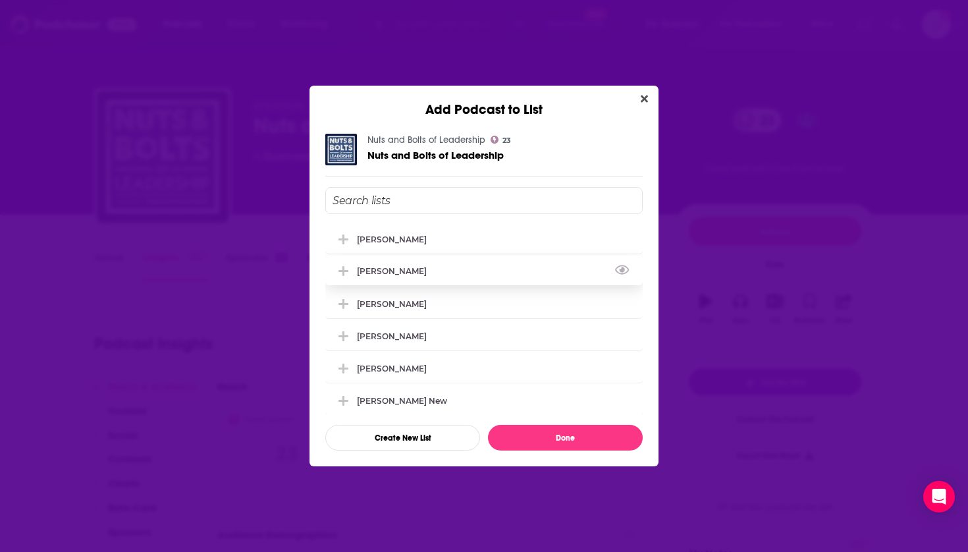
click at [362, 275] on div "[PERSON_NAME]" at bounding box center [396, 271] width 78 height 10
click at [366, 308] on div "[PERSON_NAME]" at bounding box center [396, 303] width 78 height 10
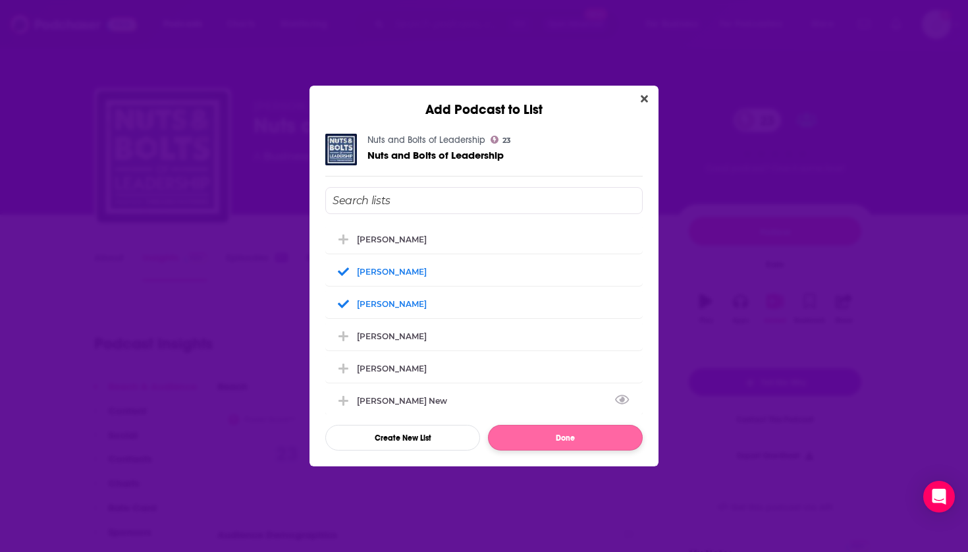
click at [523, 439] on button "Done" at bounding box center [565, 438] width 155 height 26
